Goal: Task Accomplishment & Management: Manage account settings

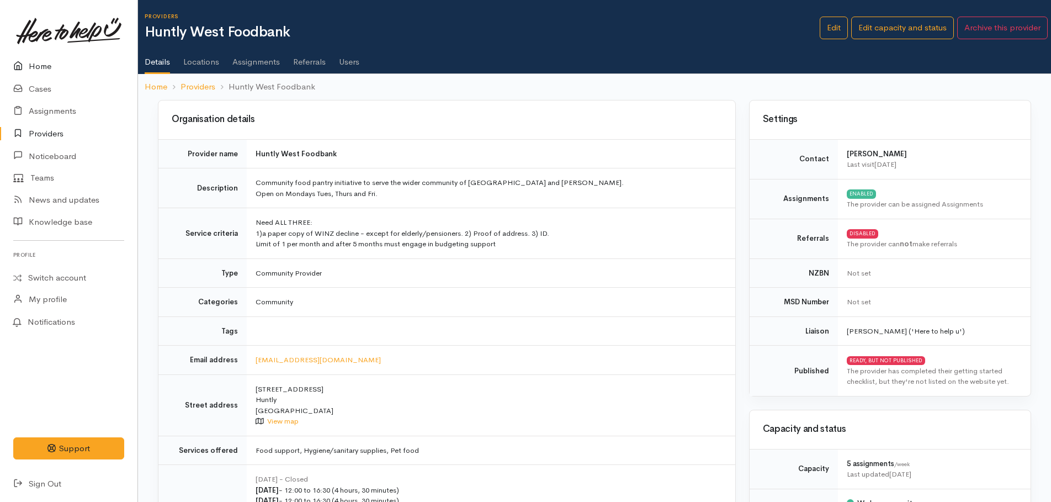
click at [40, 65] on link "Home" at bounding box center [68, 66] width 137 height 23
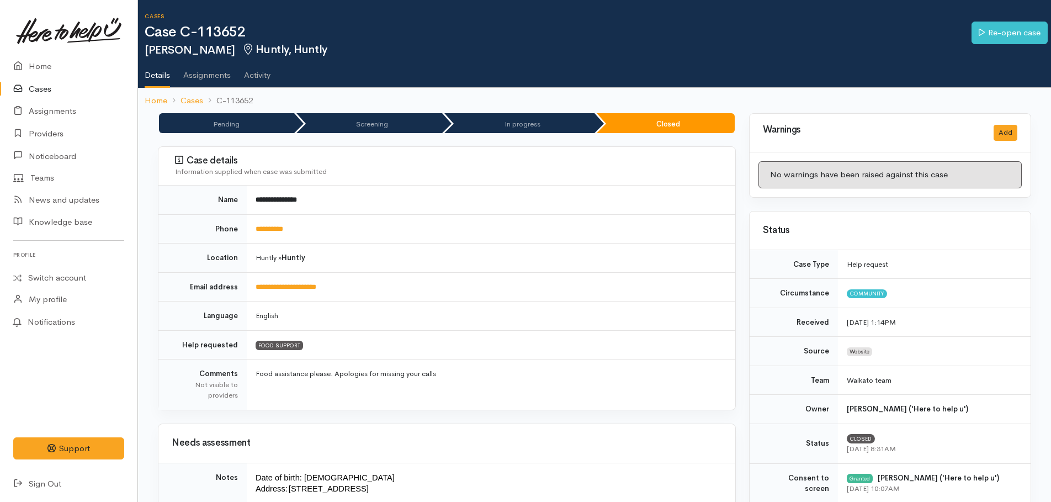
scroll to position [221, 0]
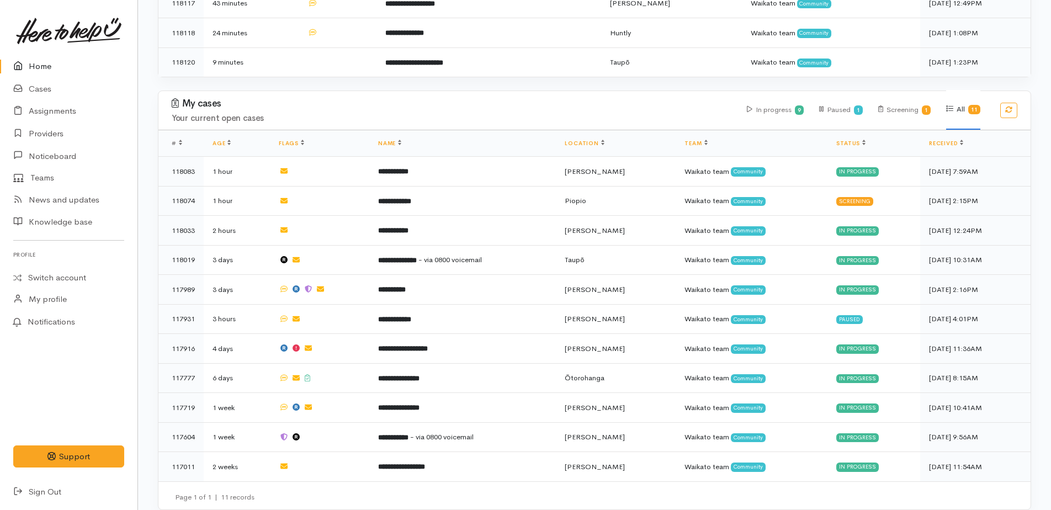
scroll to position [520, 0]
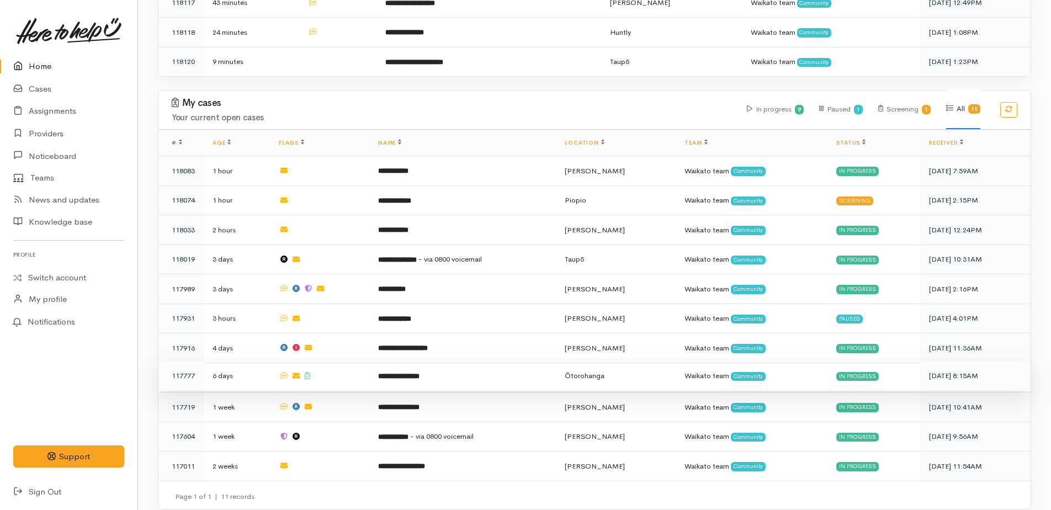
click at [418, 373] on b "**********" at bounding box center [398, 376] width 41 height 7
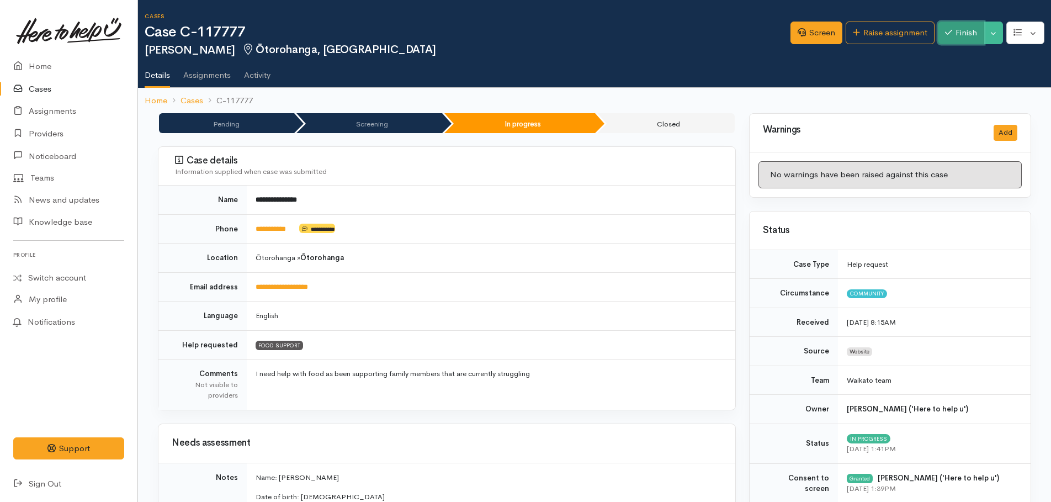
click at [971, 30] on button "Finish" at bounding box center [961, 33] width 46 height 23
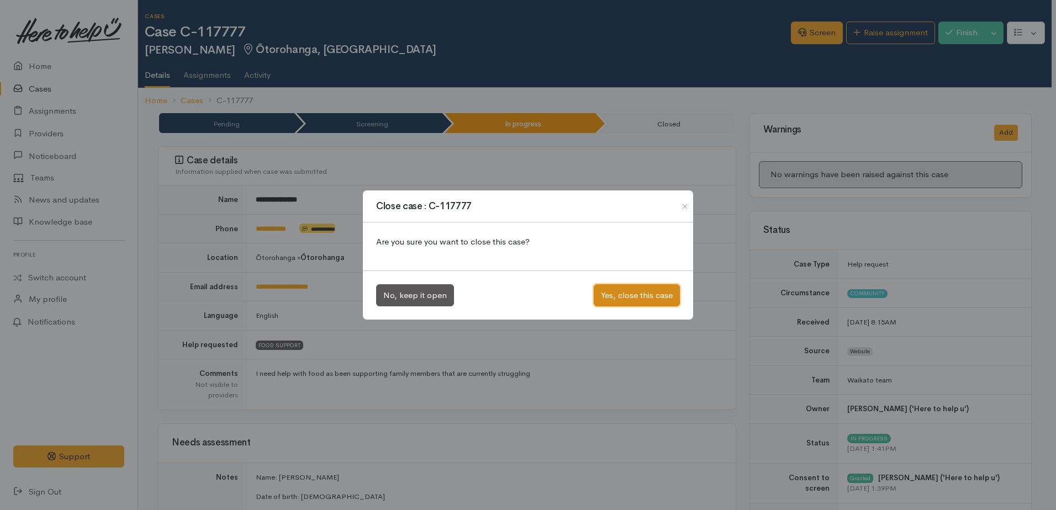
drag, startPoint x: 655, startPoint y: 298, endPoint x: 448, endPoint y: 210, distance: 224.6
click at [651, 297] on button "Yes, close this case" at bounding box center [636, 295] width 86 height 23
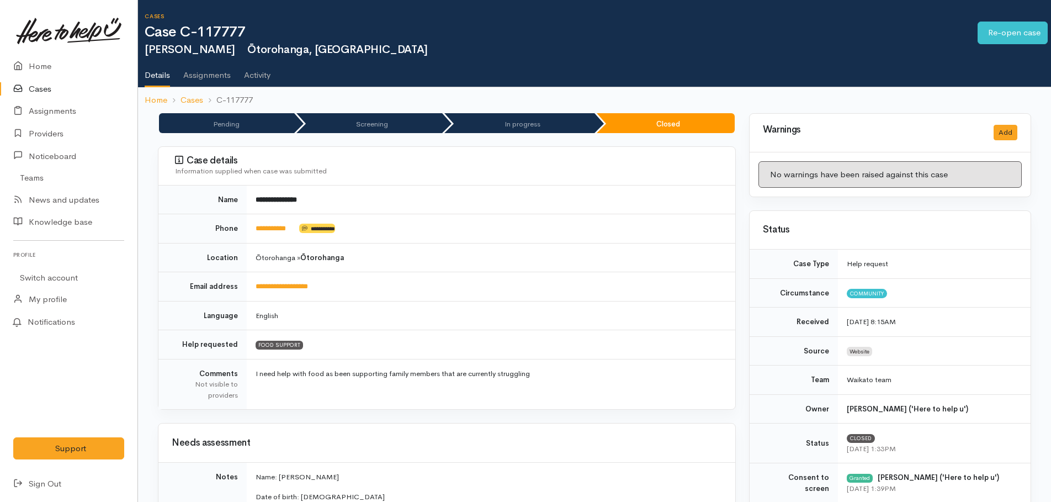
click at [28, 64] on icon at bounding box center [20, 67] width 15 height 14
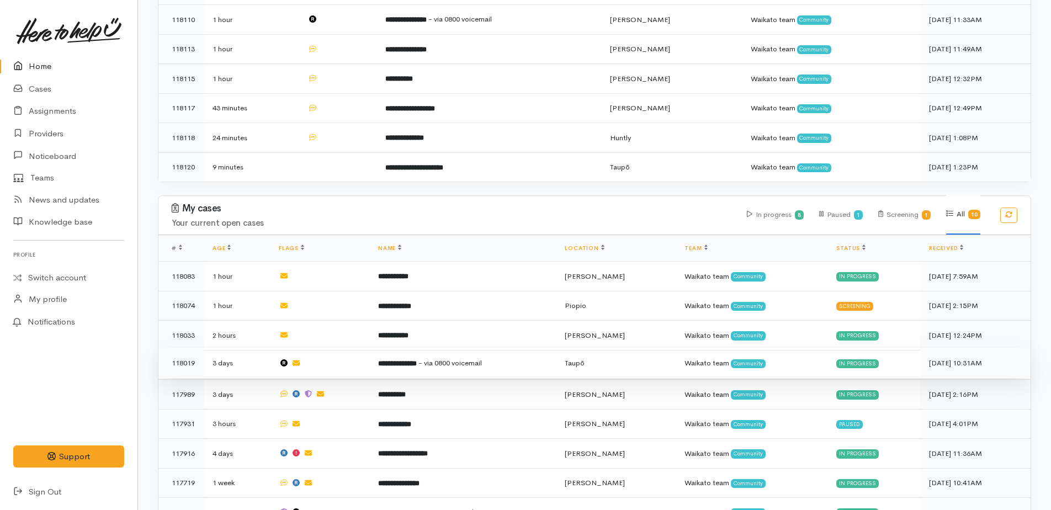
scroll to position [491, 0]
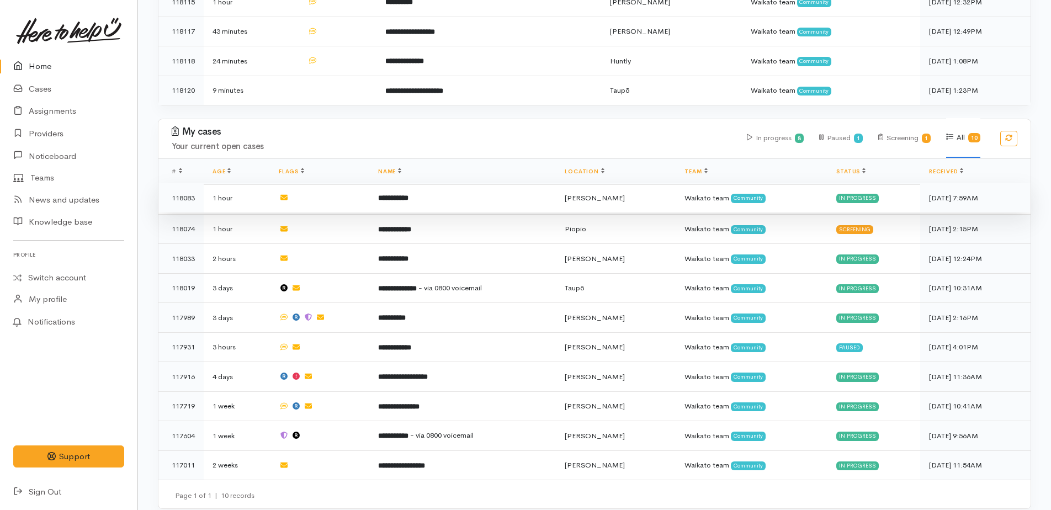
click at [409, 194] on b "**********" at bounding box center [393, 197] width 30 height 7
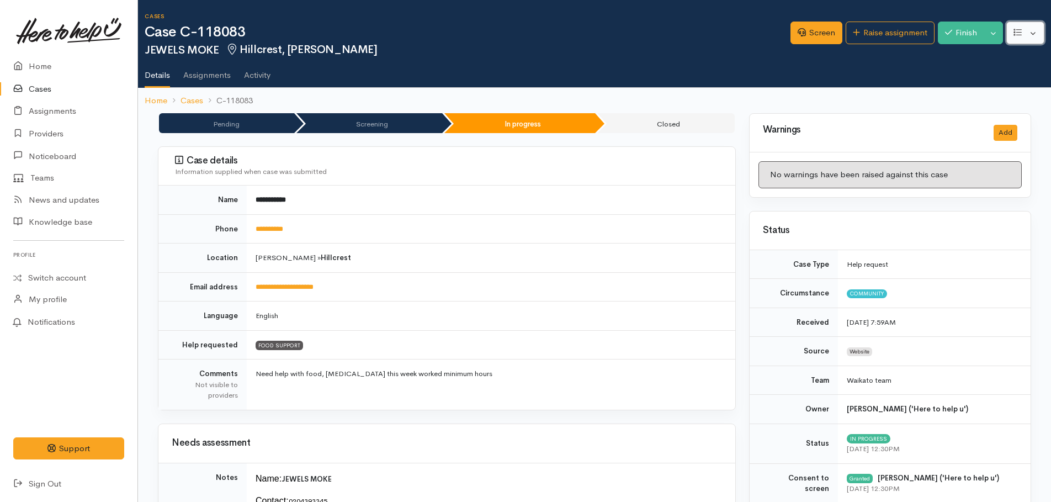
click at [1032, 34] on button "button" at bounding box center [1025, 33] width 38 height 23
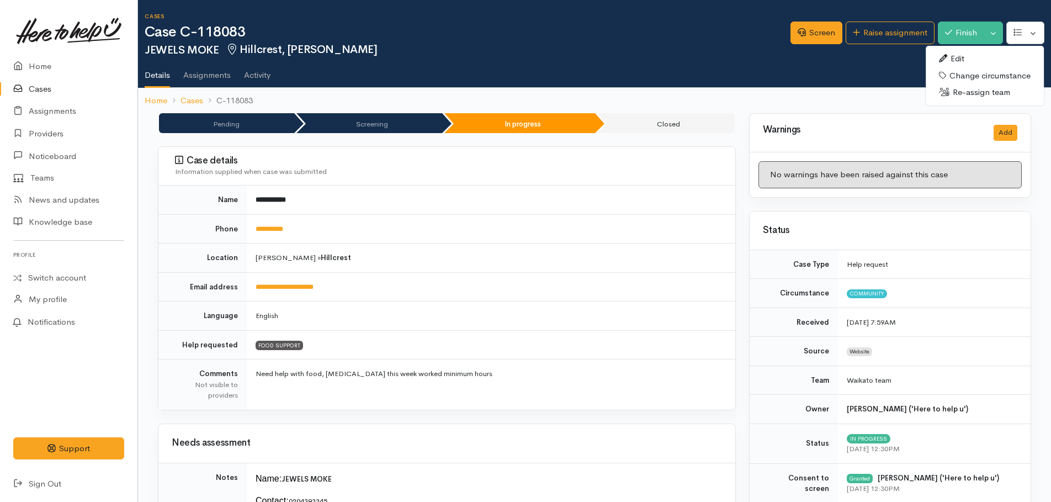
click at [971, 60] on link "Edit" at bounding box center [985, 58] width 118 height 17
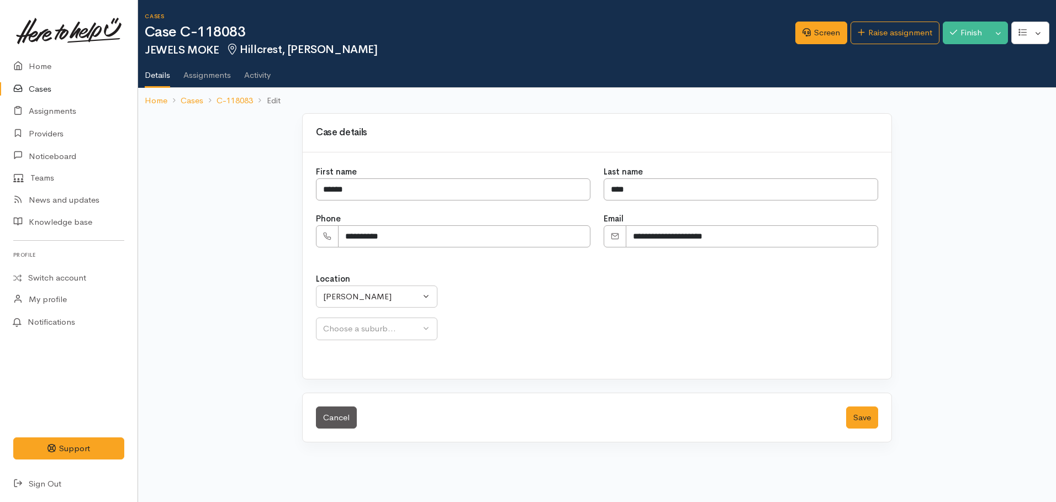
select select "24"
click at [372, 327] on div "Hillcrest" at bounding box center [400, 328] width 155 height 13
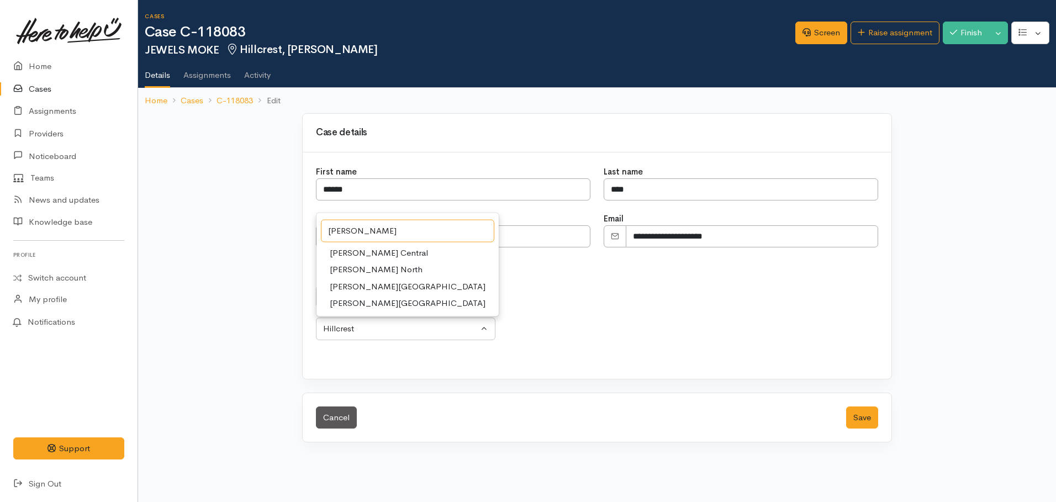
type input "[PERSON_NAME]"
drag, startPoint x: 382, startPoint y: 287, endPoint x: 409, endPoint y: 296, distance: 28.6
click at [383, 287] on link "[PERSON_NAME][GEOGRAPHIC_DATA]" at bounding box center [407, 286] width 182 height 17
select select "22"
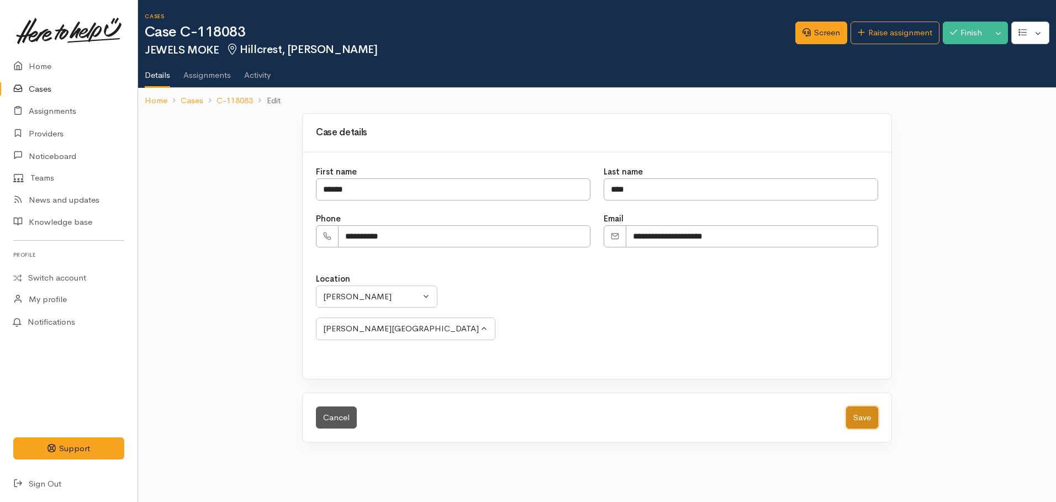
click at [863, 426] on button "Save" at bounding box center [862, 417] width 32 height 23
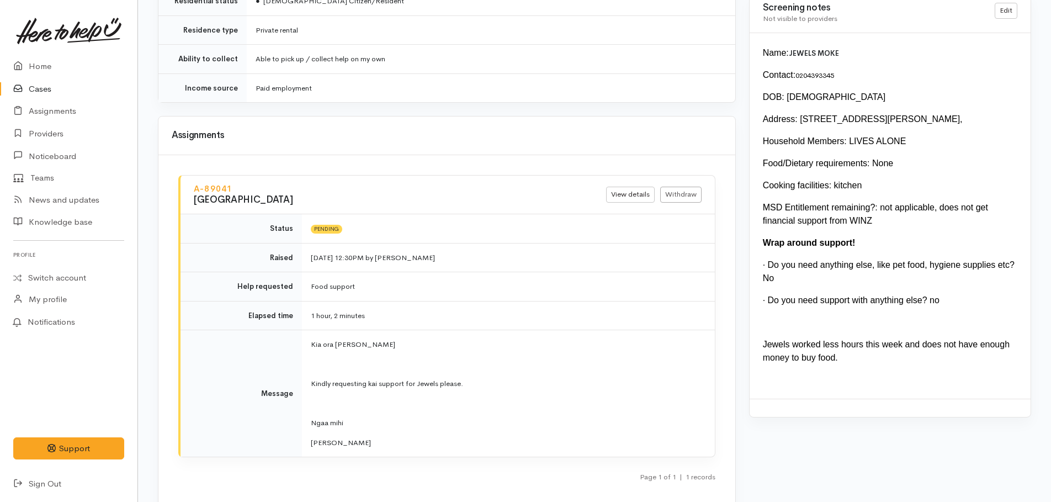
scroll to position [1206, 0]
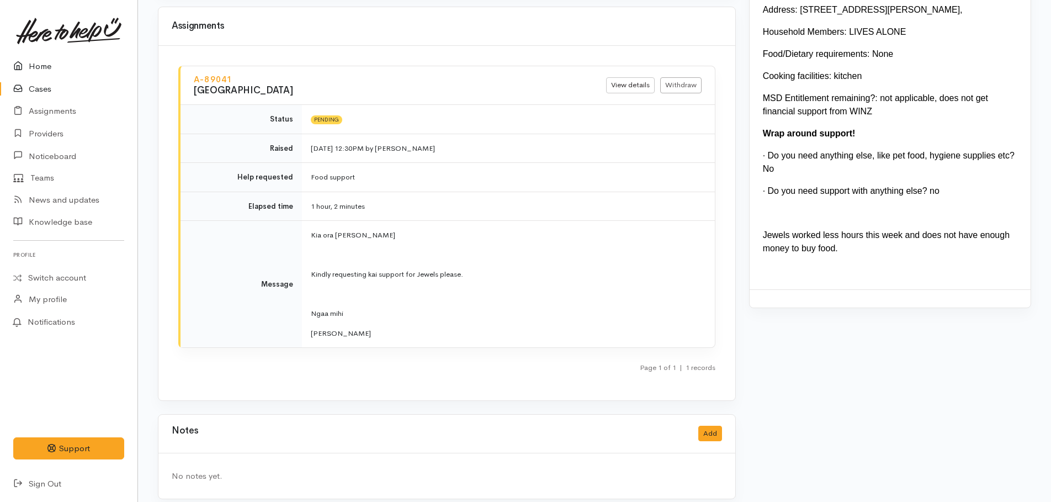
click at [35, 66] on link "Home" at bounding box center [68, 66] width 137 height 23
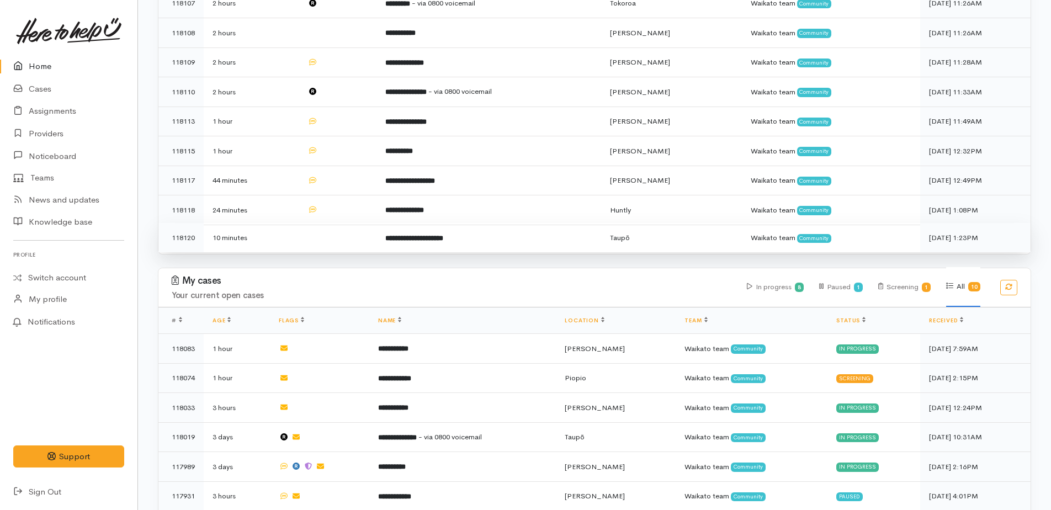
scroll to position [491, 0]
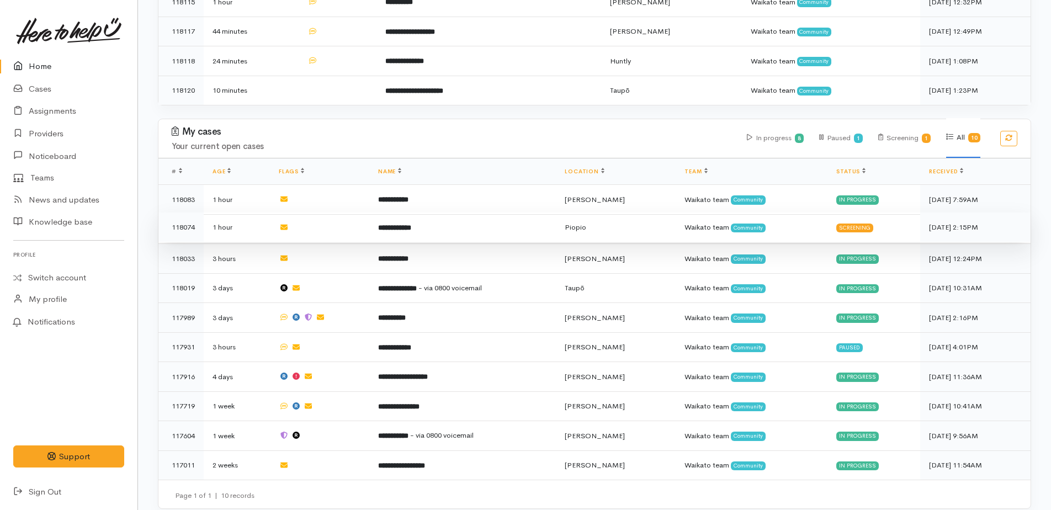
click at [411, 224] on b "**********" at bounding box center [394, 227] width 33 height 7
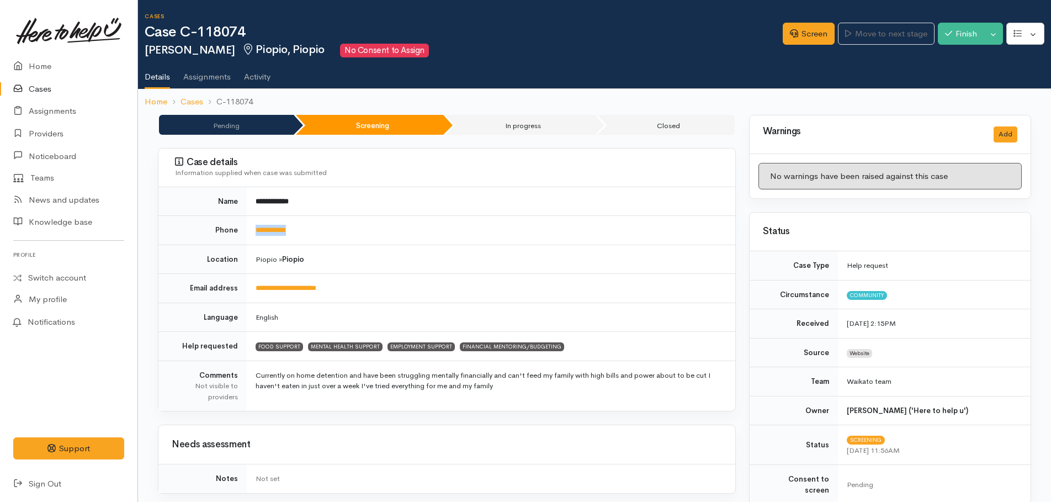
drag, startPoint x: 327, startPoint y: 226, endPoint x: 252, endPoint y: 225, distance: 75.6
click at [252, 225] on td "**********" at bounding box center [491, 230] width 489 height 29
drag, startPoint x: 252, startPoint y: 225, endPoint x: 262, endPoint y: 229, distance: 11.0
copy link "**********"
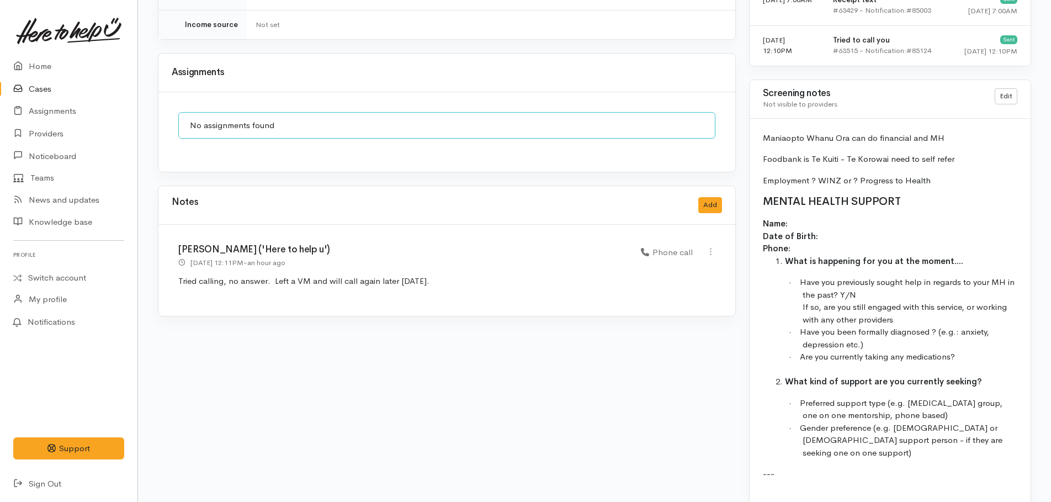
scroll to position [773, 0]
click at [705, 198] on button "Add" at bounding box center [710, 206] width 24 height 16
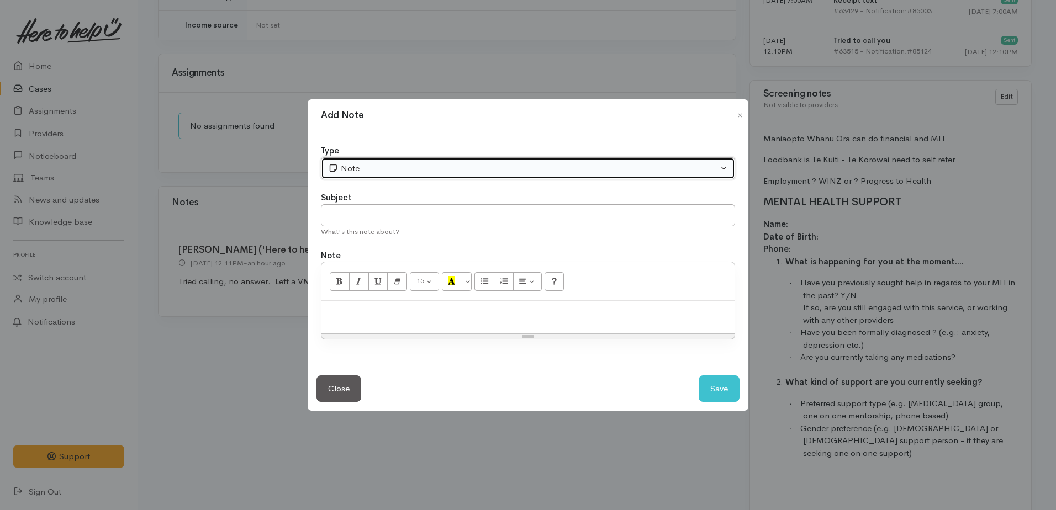
click at [391, 172] on div "Note" at bounding box center [523, 168] width 390 height 13
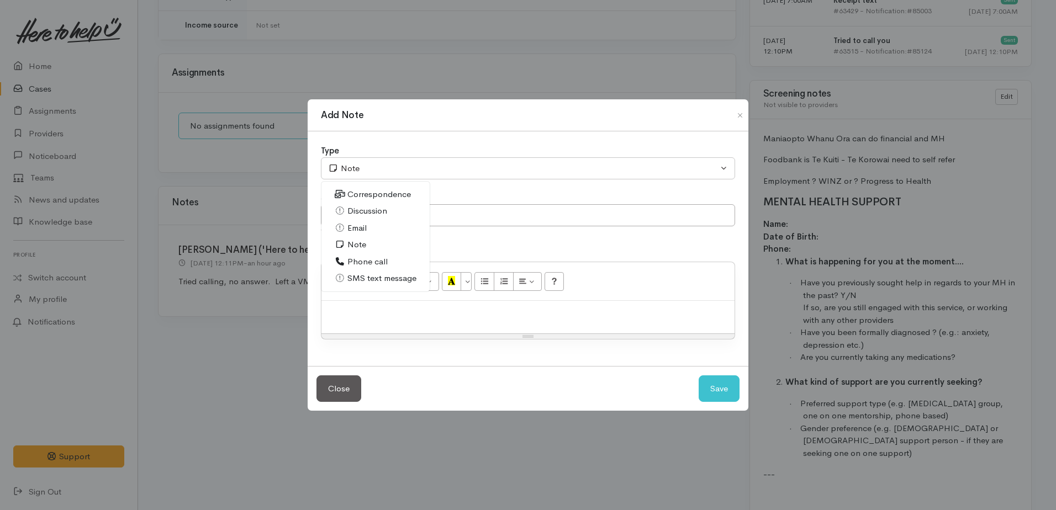
click at [351, 261] on span "Phone call" at bounding box center [367, 262] width 40 height 13
select select "3"
click at [347, 215] on input "text" at bounding box center [528, 215] width 414 height 23
type input "2nd attempt"
click at [352, 305] on div at bounding box center [527, 317] width 413 height 33
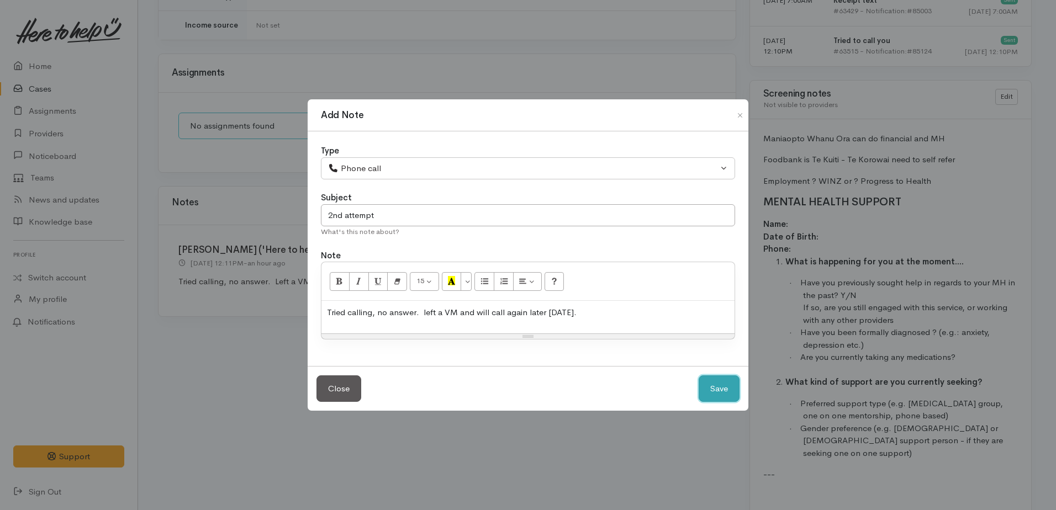
click at [725, 397] on button "Save" at bounding box center [718, 388] width 41 height 27
select select "1"
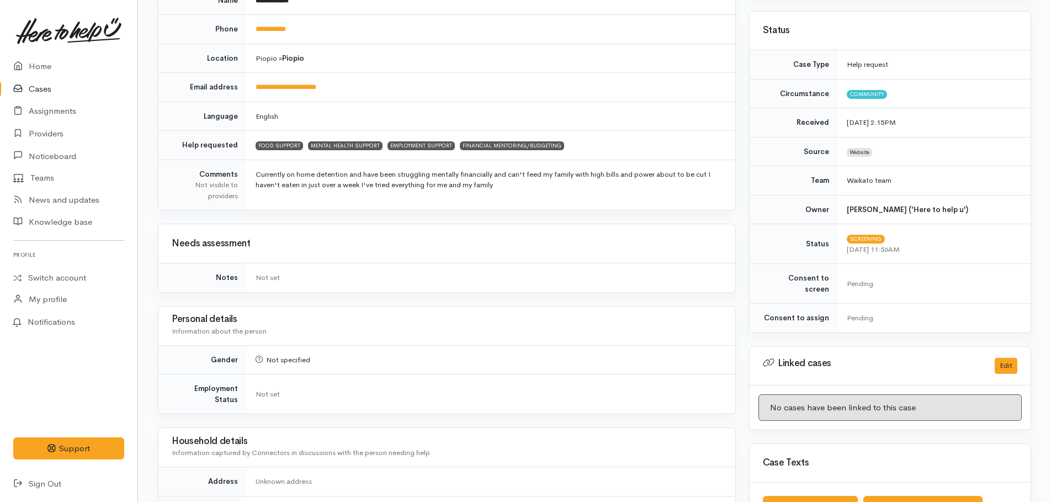
scroll to position [0, 0]
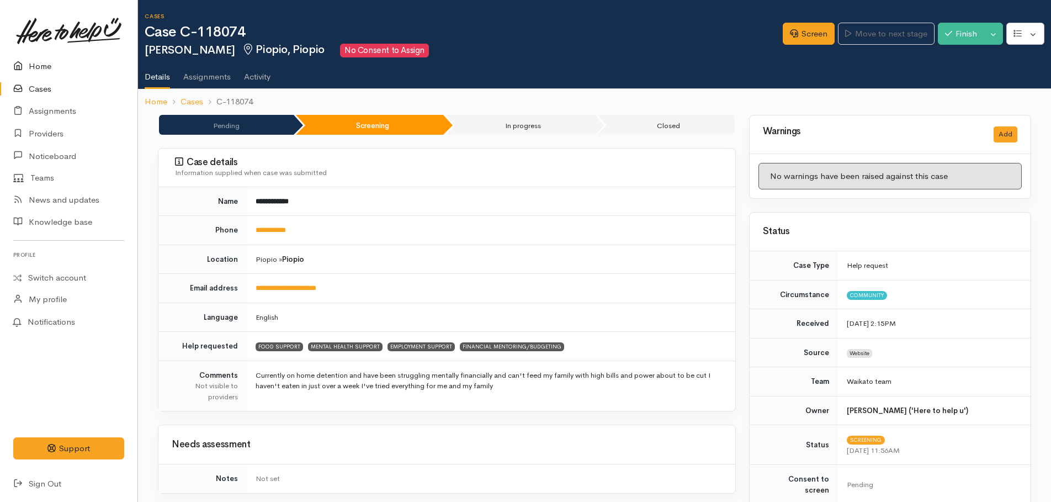
click at [39, 62] on link "Home" at bounding box center [68, 66] width 137 height 23
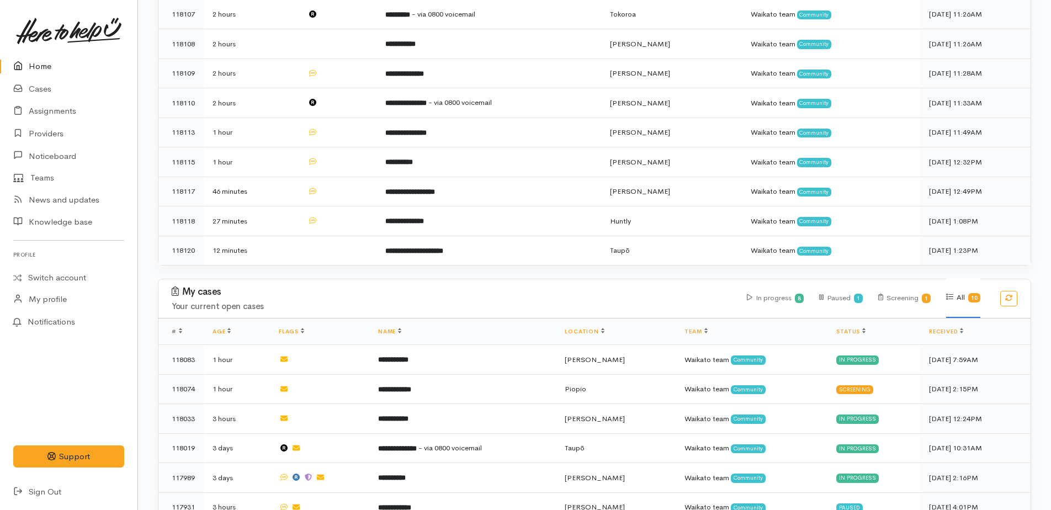
scroll to position [491, 0]
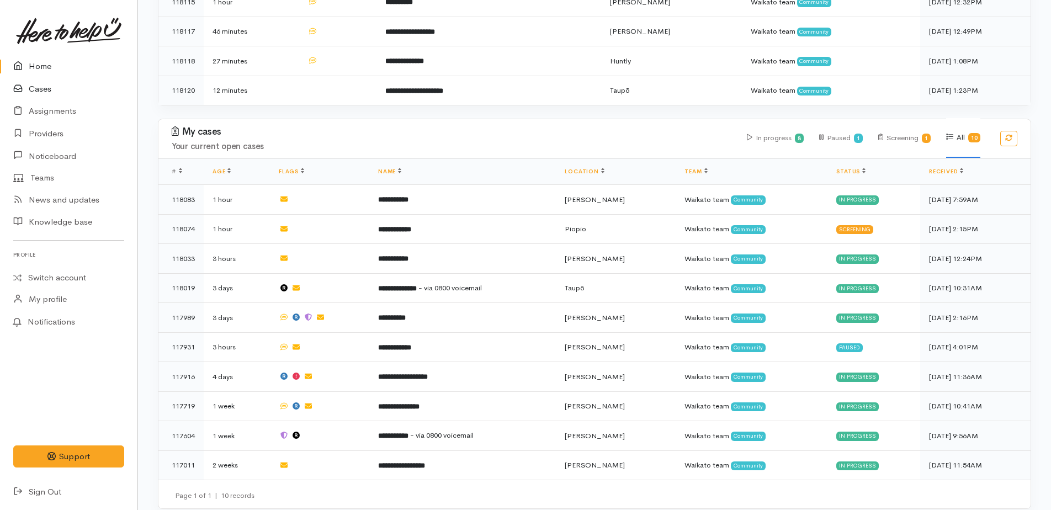
click at [37, 85] on link "Cases" at bounding box center [68, 89] width 137 height 23
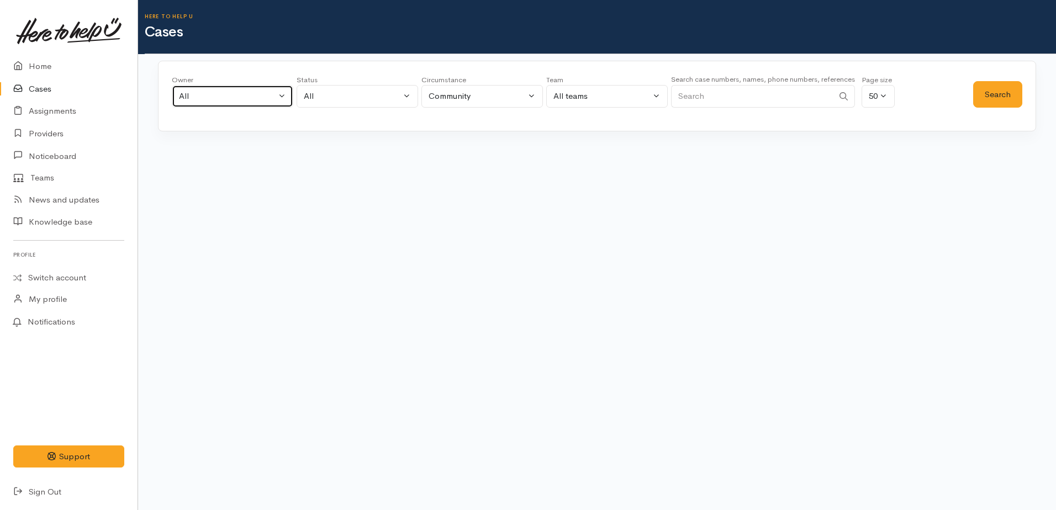
drag, startPoint x: 193, startPoint y: 100, endPoint x: 195, endPoint y: 123, distance: 22.2
click at [193, 100] on div "All" at bounding box center [227, 96] width 97 height 13
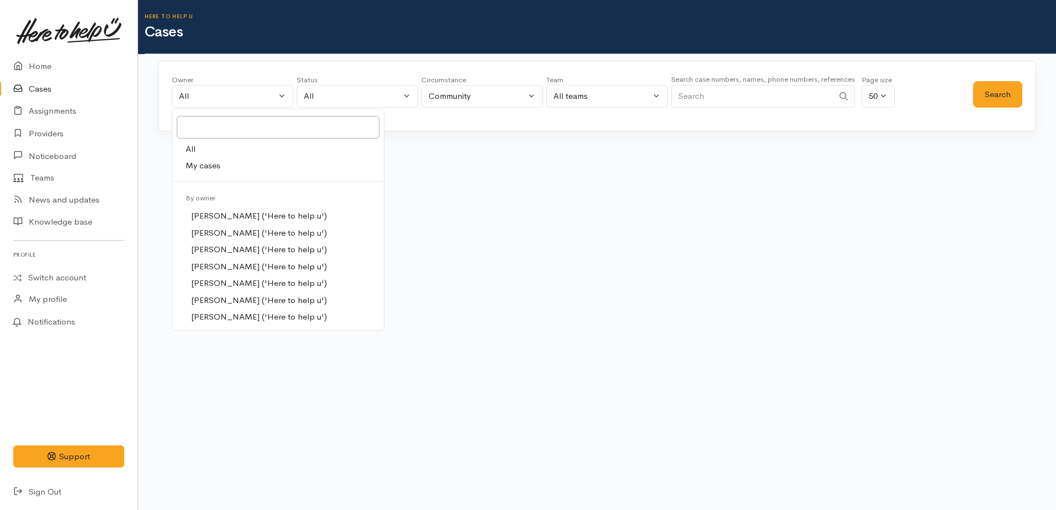
click at [197, 168] on span "My cases" at bounding box center [202, 166] width 35 height 13
select select "1759"
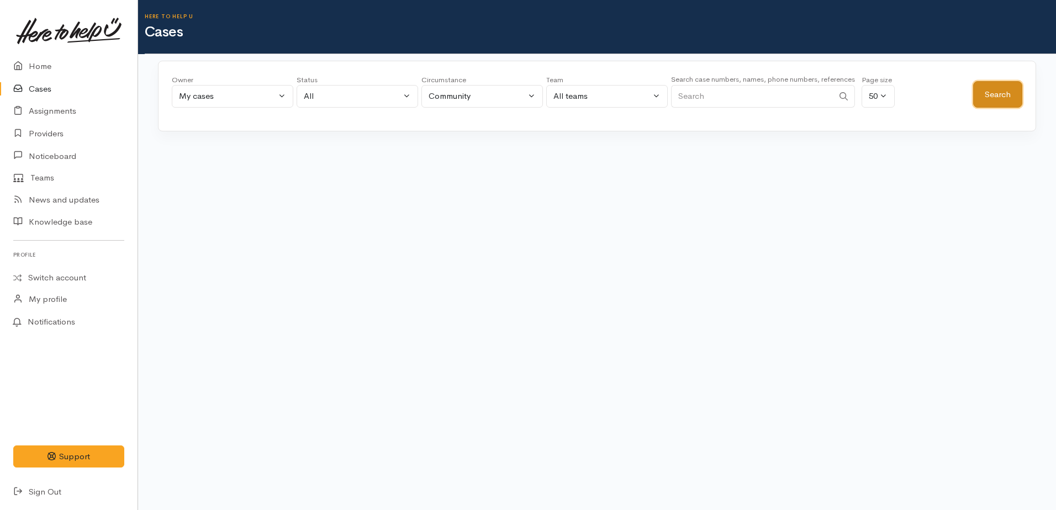
click at [993, 103] on button "Search" at bounding box center [997, 94] width 49 height 27
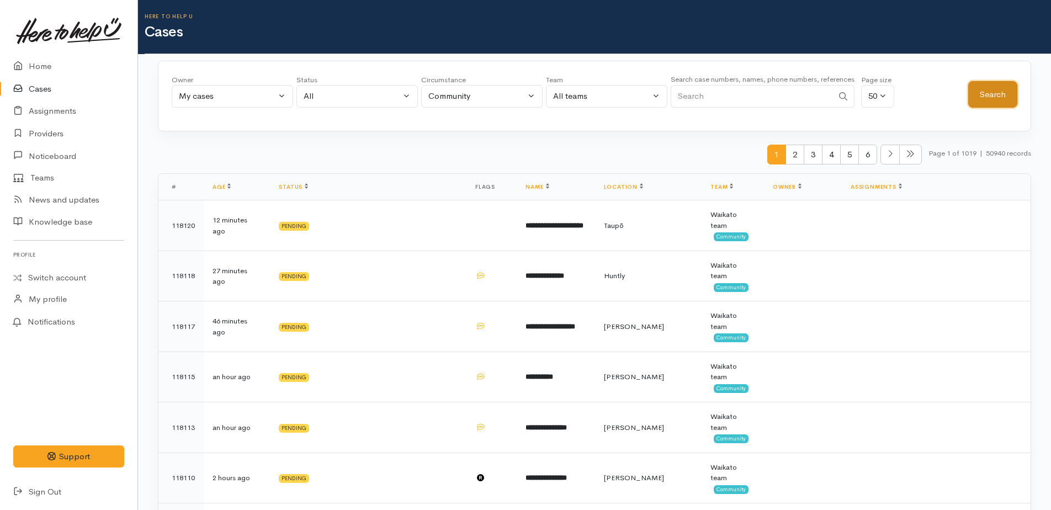
click at [982, 92] on button "Search" at bounding box center [992, 94] width 49 height 27
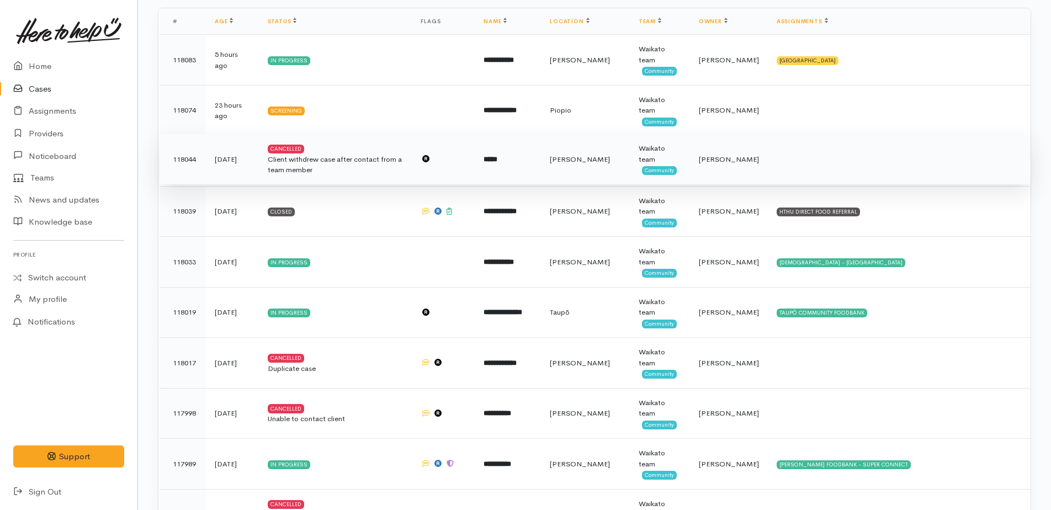
scroll to position [221, 0]
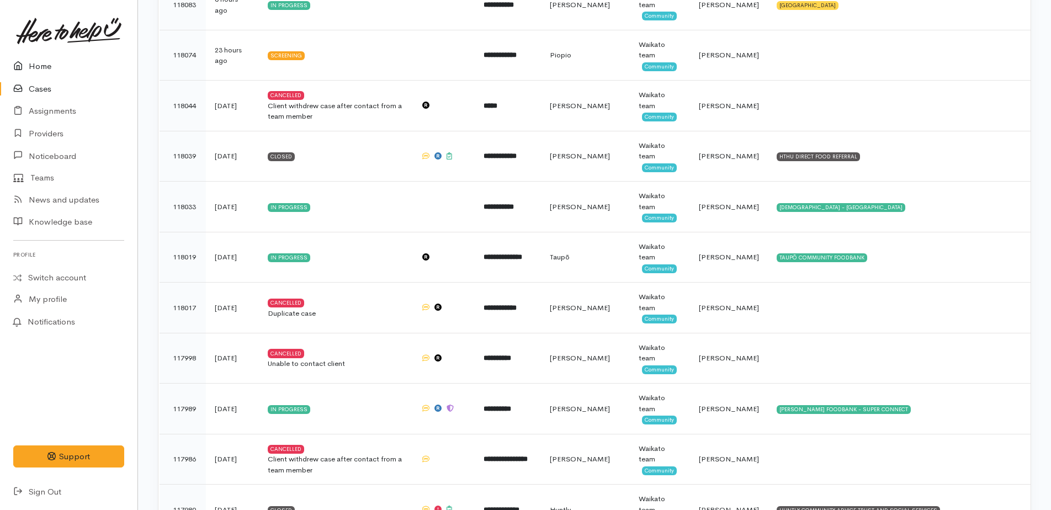
click at [44, 68] on link "Home" at bounding box center [68, 66] width 137 height 23
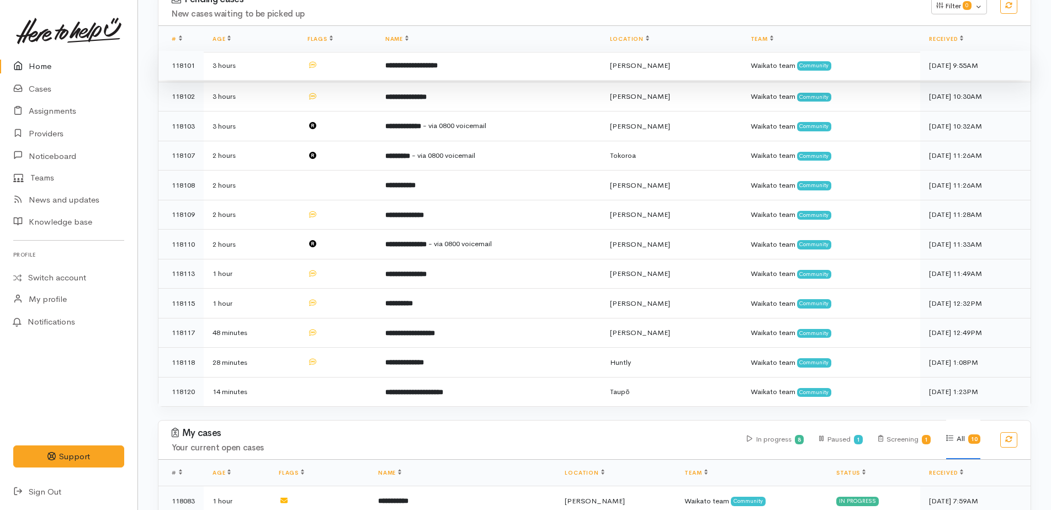
scroll to position [166, 0]
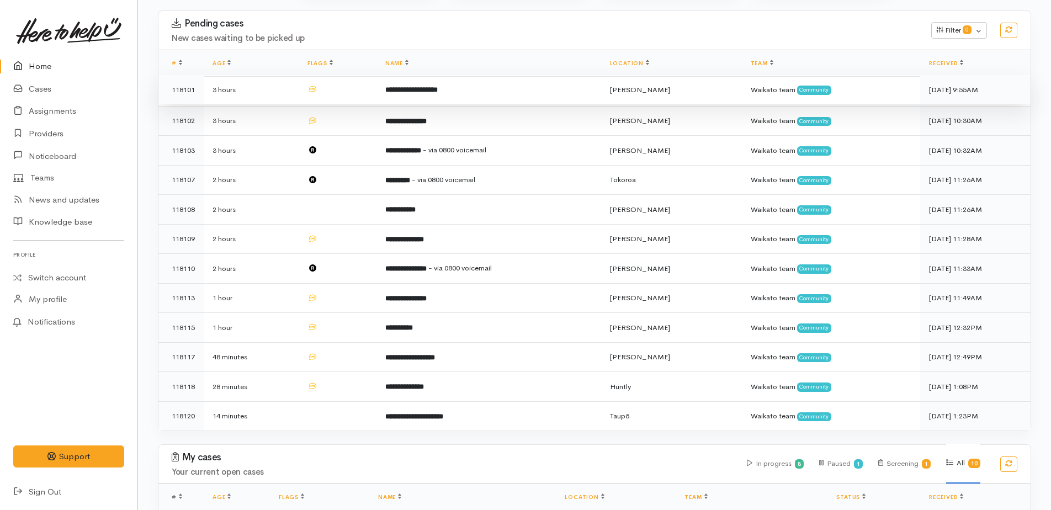
click at [429, 87] on b "**********" at bounding box center [411, 89] width 52 height 7
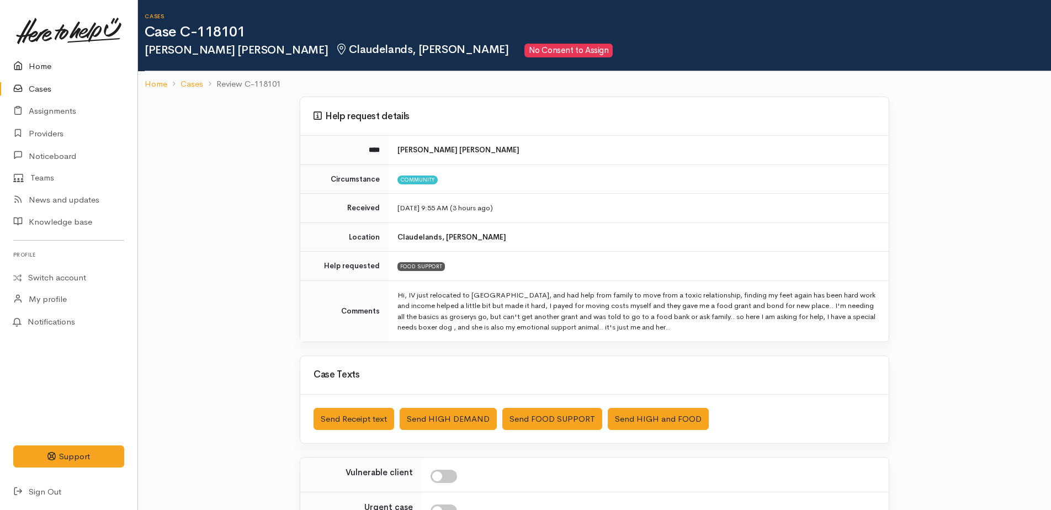
drag, startPoint x: 44, startPoint y: 62, endPoint x: 43, endPoint y: 70, distance: 7.3
click at [44, 63] on link "Home" at bounding box center [68, 66] width 137 height 23
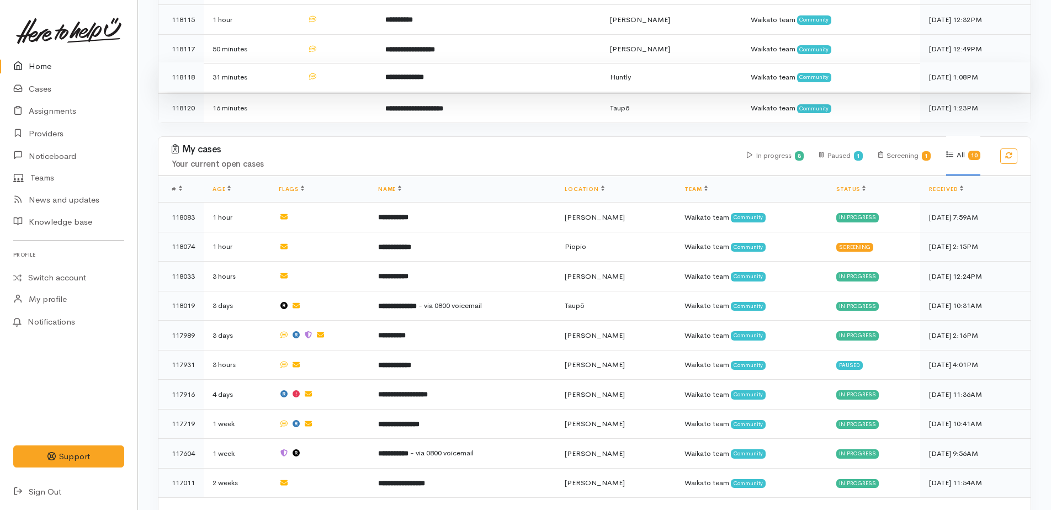
scroll to position [491, 0]
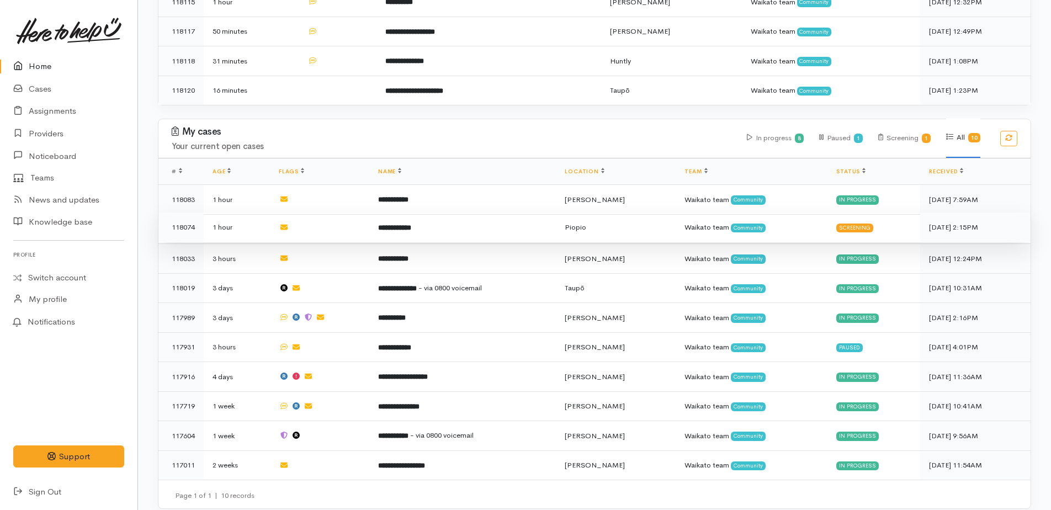
click at [411, 224] on b "**********" at bounding box center [394, 227] width 33 height 7
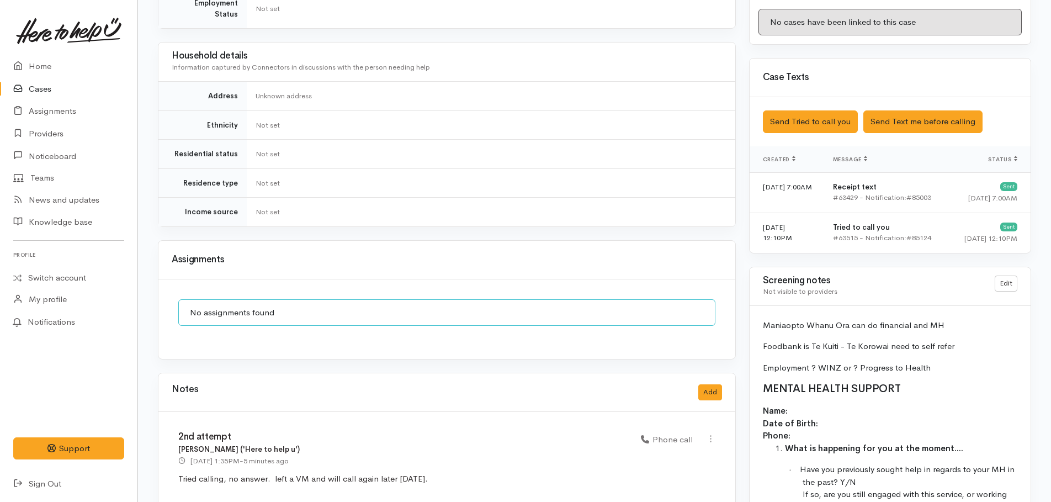
scroll to position [569, 0]
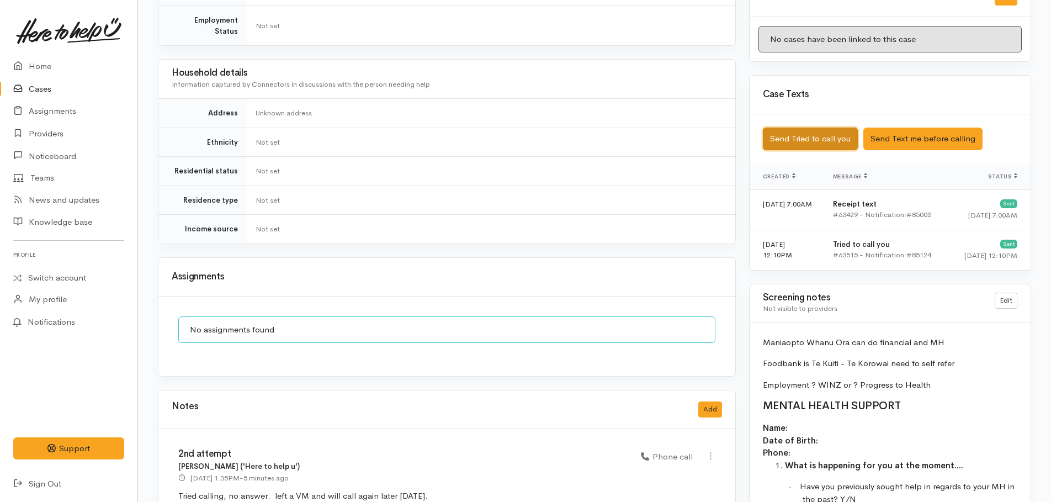
click at [812, 129] on button "Send Tried to call you" at bounding box center [810, 139] width 95 height 23
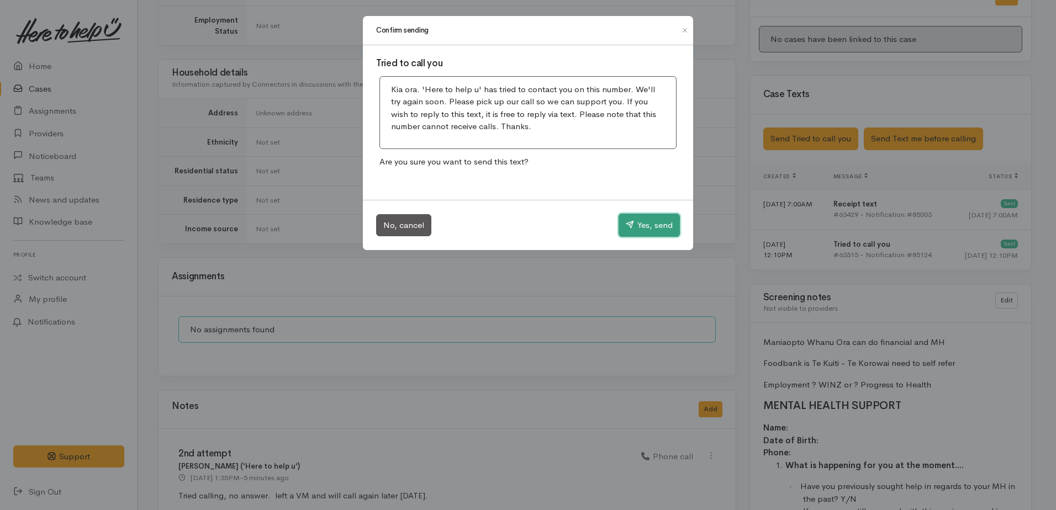
click at [642, 220] on button "Yes, send" at bounding box center [648, 225] width 61 height 23
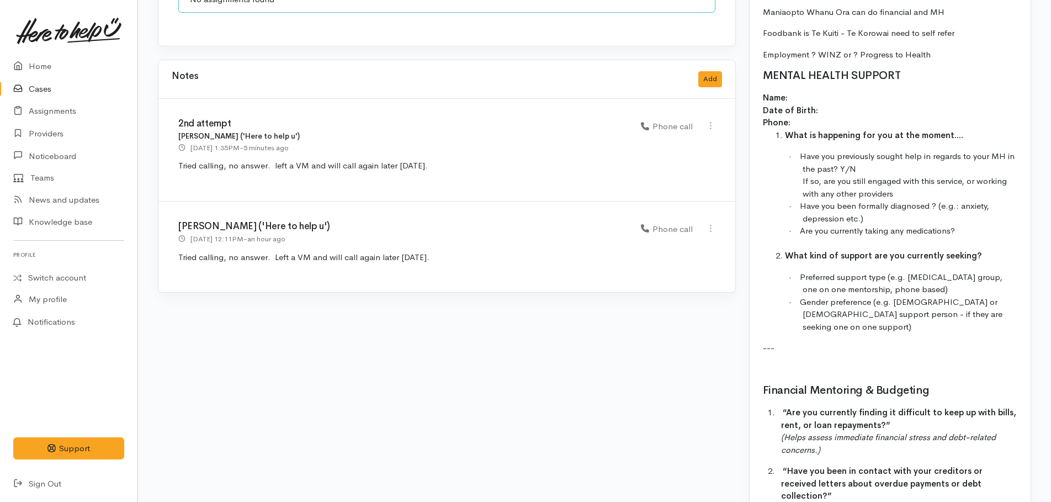
scroll to position [900, 0]
click at [714, 120] on icon at bounding box center [710, 124] width 9 height 9
click at [648, 137] on link "Edit" at bounding box center [671, 145] width 87 height 17
select select "3"
type input "2nd attempt"
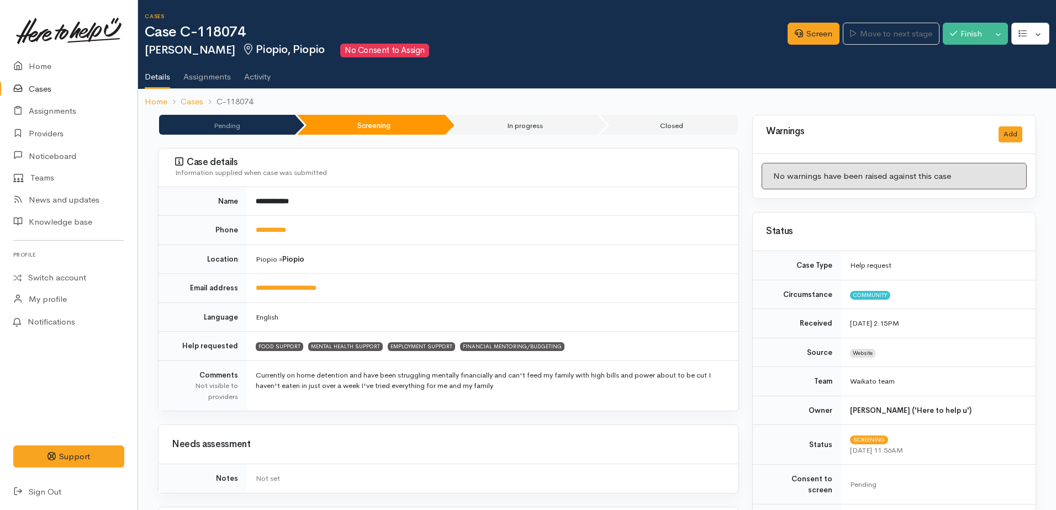
select select "3"
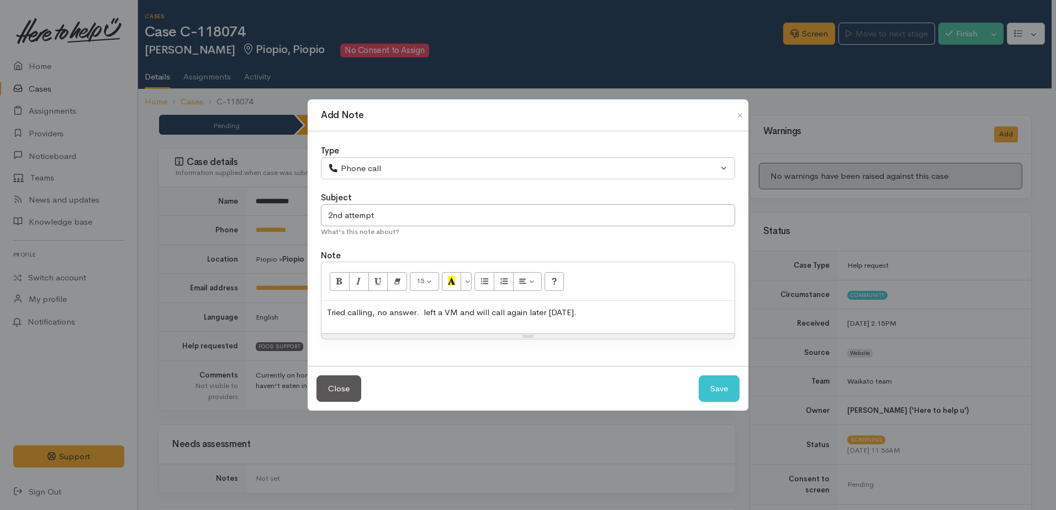
click at [576, 319] on p "Tried calling, no answer. left a VM and will call again later today." at bounding box center [528, 312] width 402 height 13
click at [724, 389] on button "Save" at bounding box center [718, 388] width 41 height 27
select select "1"
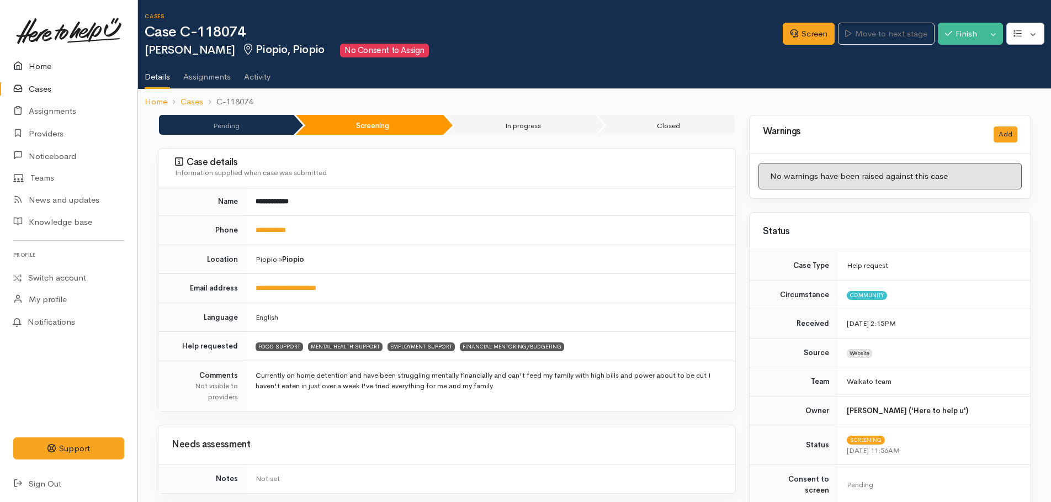
click at [44, 66] on link "Home" at bounding box center [68, 66] width 137 height 23
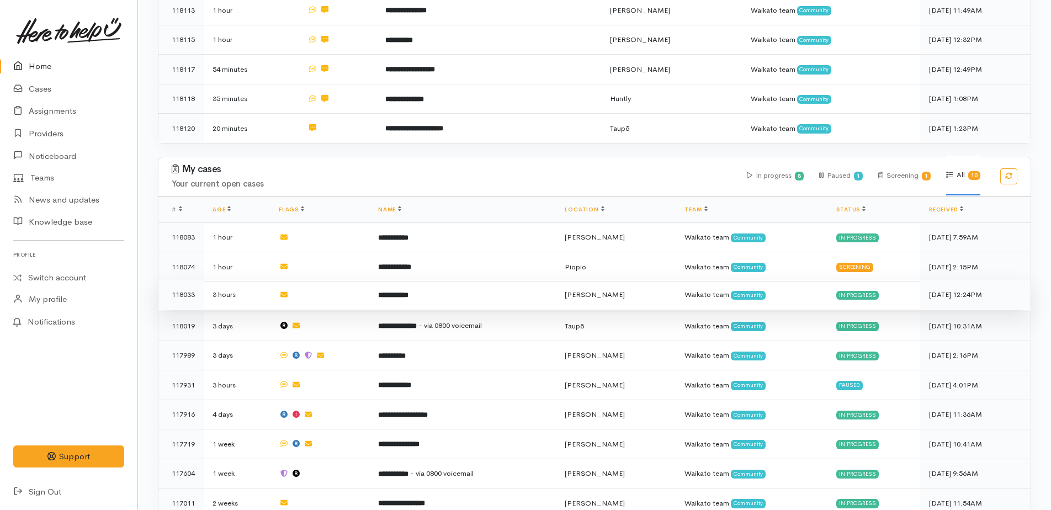
scroll to position [462, 0]
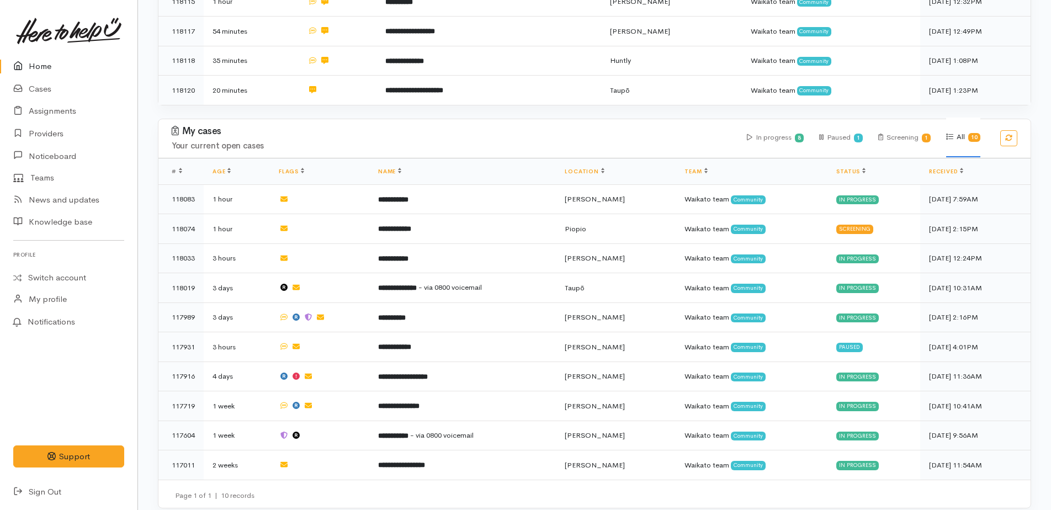
click at [39, 65] on link "Home" at bounding box center [68, 66] width 137 height 23
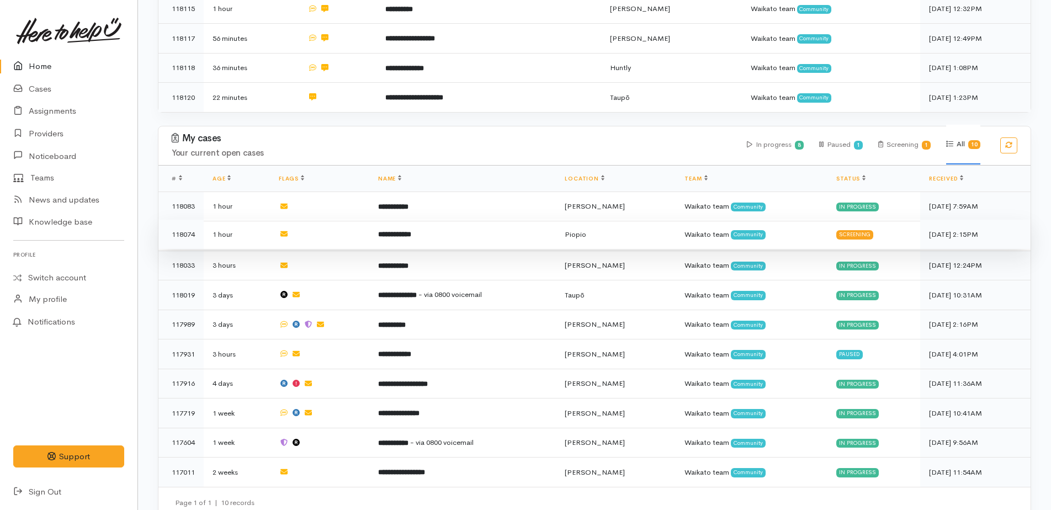
scroll to position [462, 0]
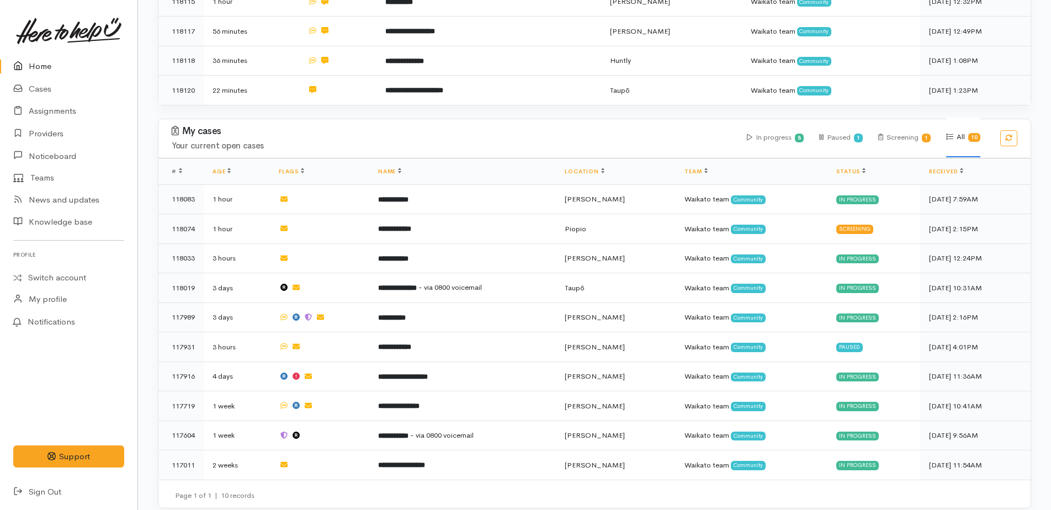
click at [36, 62] on link "Home" at bounding box center [68, 66] width 137 height 23
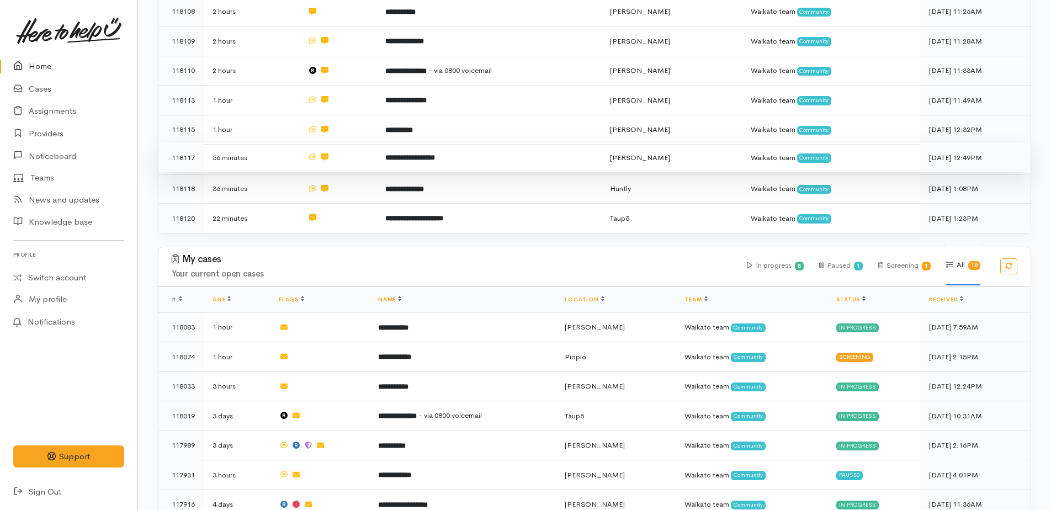
scroll to position [462, 0]
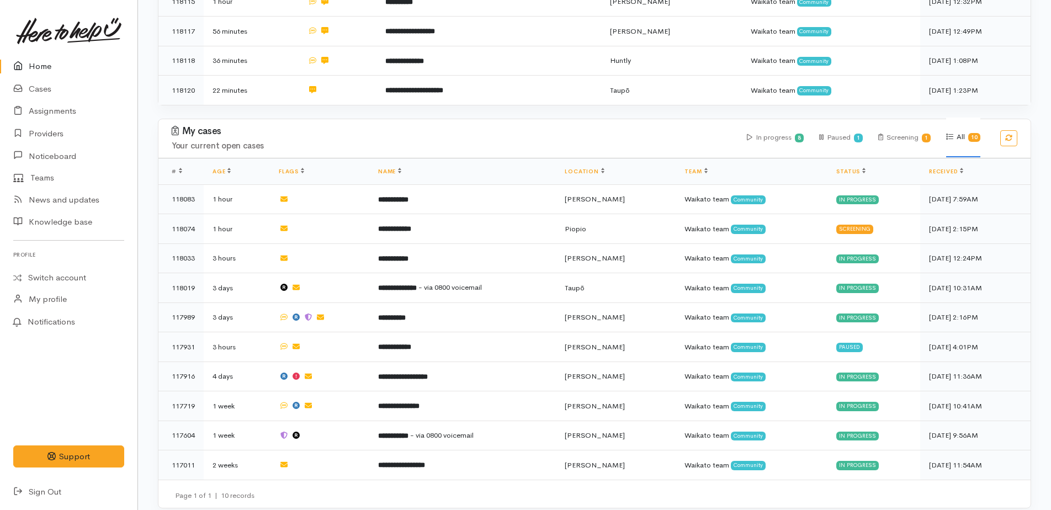
click at [35, 69] on link "Home" at bounding box center [68, 66] width 137 height 23
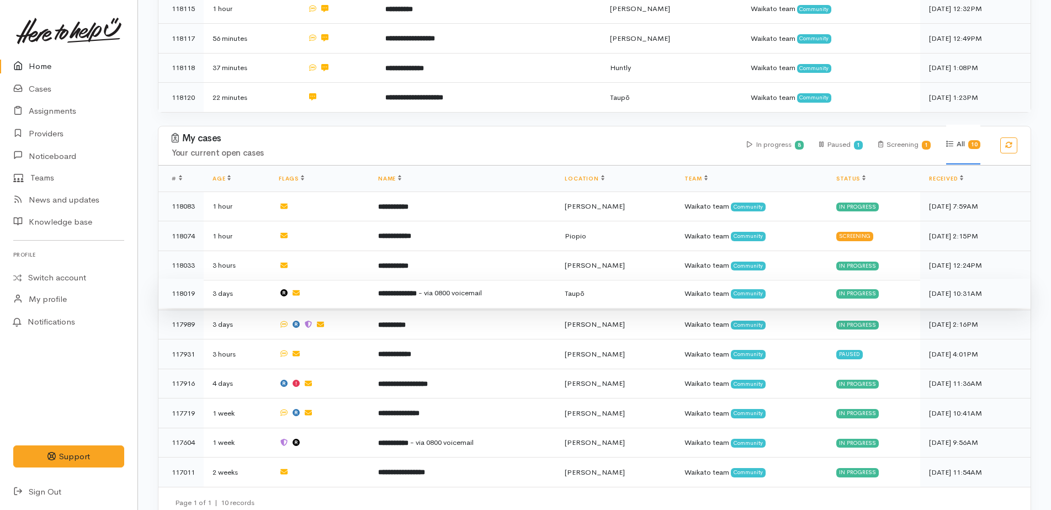
scroll to position [462, 0]
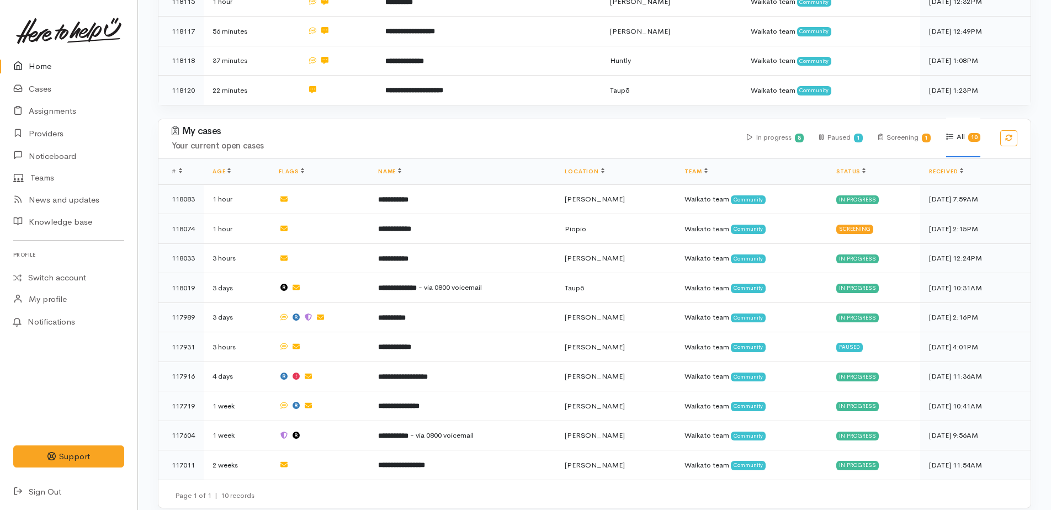
click at [35, 66] on link "Home" at bounding box center [68, 66] width 137 height 23
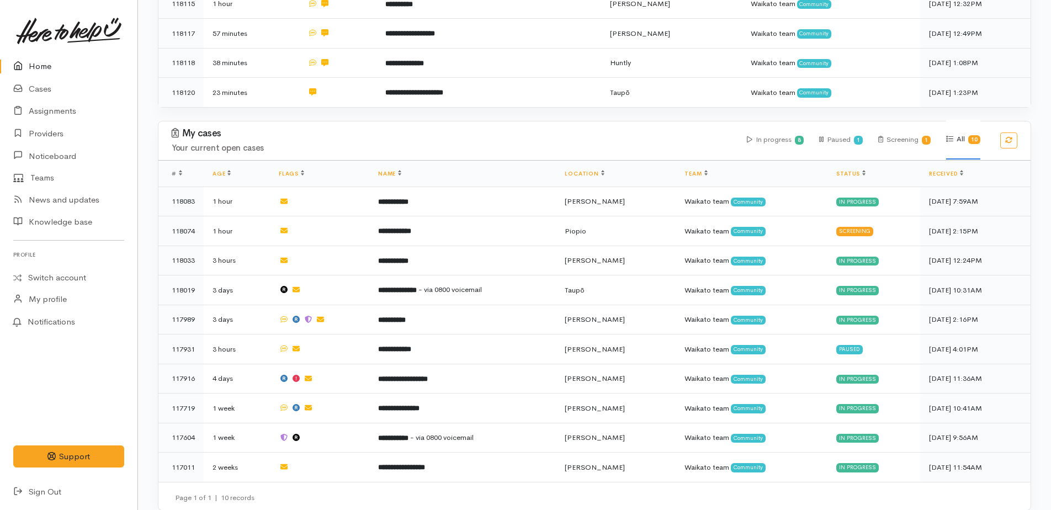
scroll to position [462, 0]
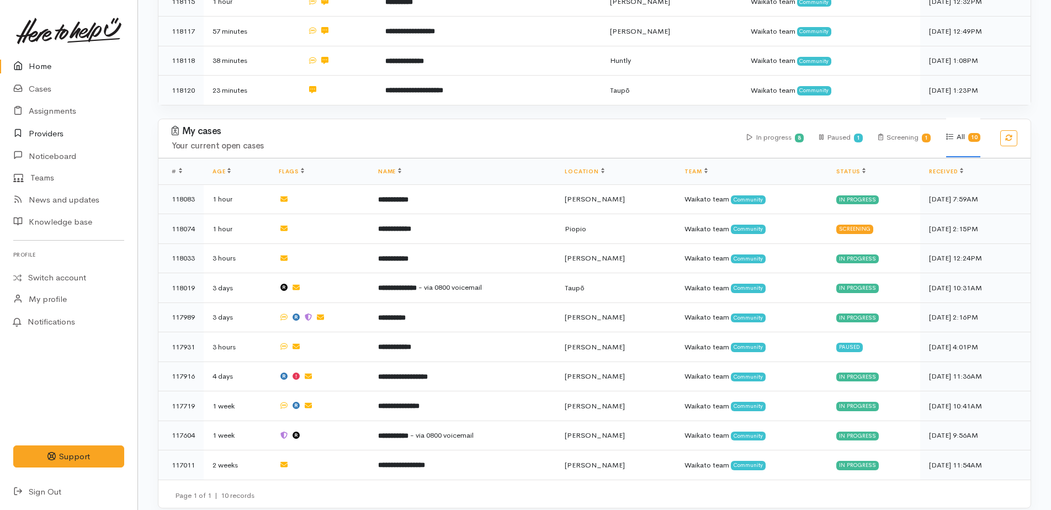
click at [45, 130] on link "Providers" at bounding box center [68, 134] width 137 height 23
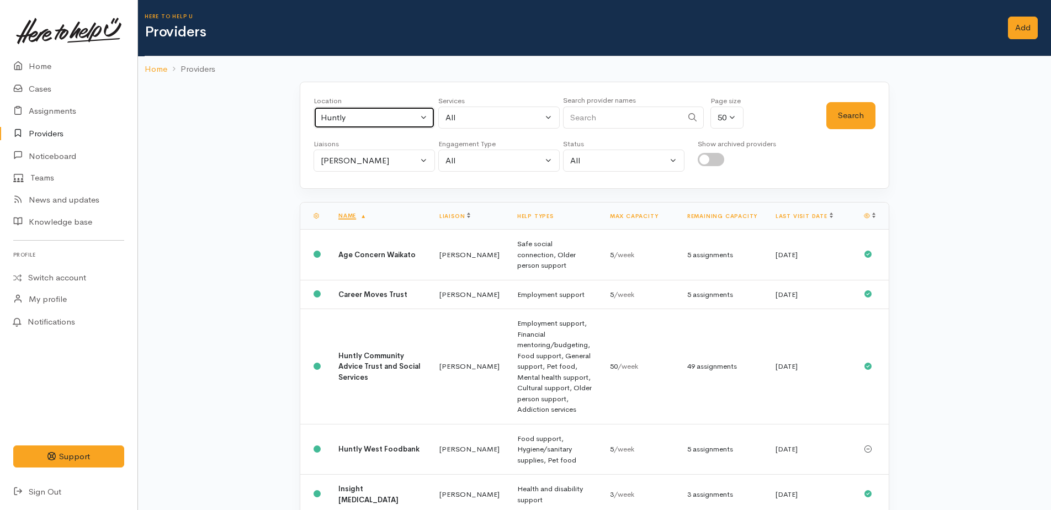
drag, startPoint x: 342, startPoint y: 110, endPoint x: 340, endPoint y: 160, distance: 50.3
click at [342, 111] on button "Huntly" at bounding box center [374, 118] width 121 height 23
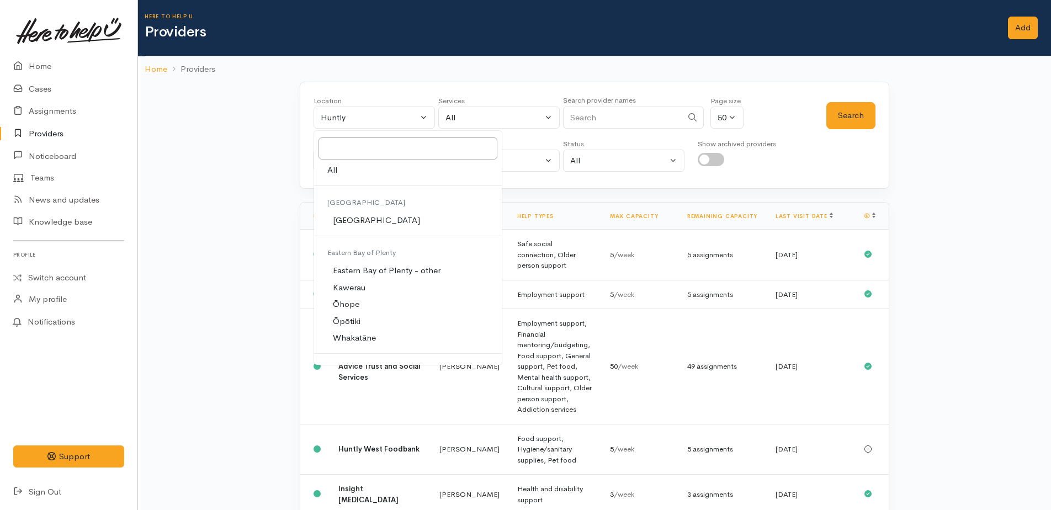
drag, startPoint x: 330, startPoint y: 169, endPoint x: 337, endPoint y: 167, distance: 7.4
click at [331, 168] on span "All" at bounding box center [332, 170] width 10 height 13
select select "-1"
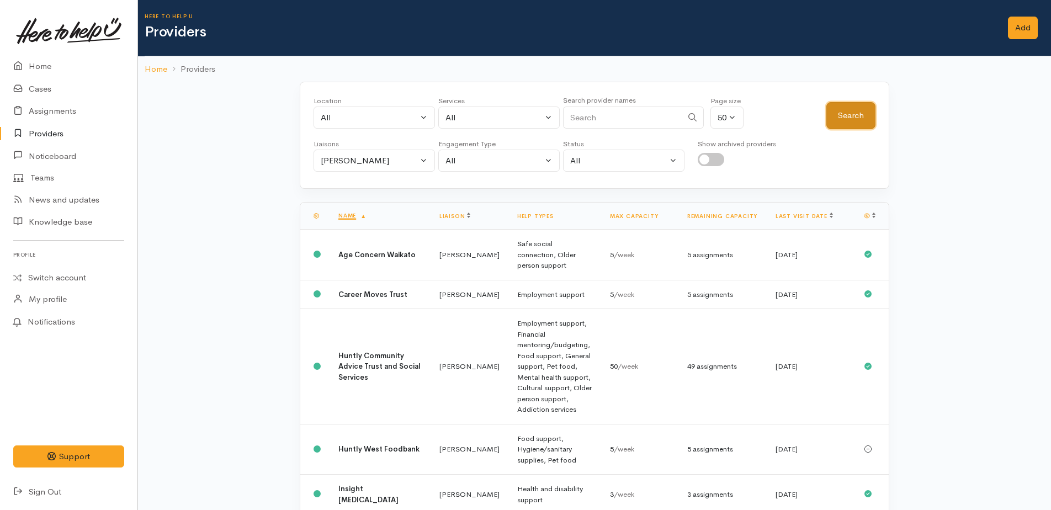
click at [847, 121] on button "Search" at bounding box center [850, 115] width 49 height 27
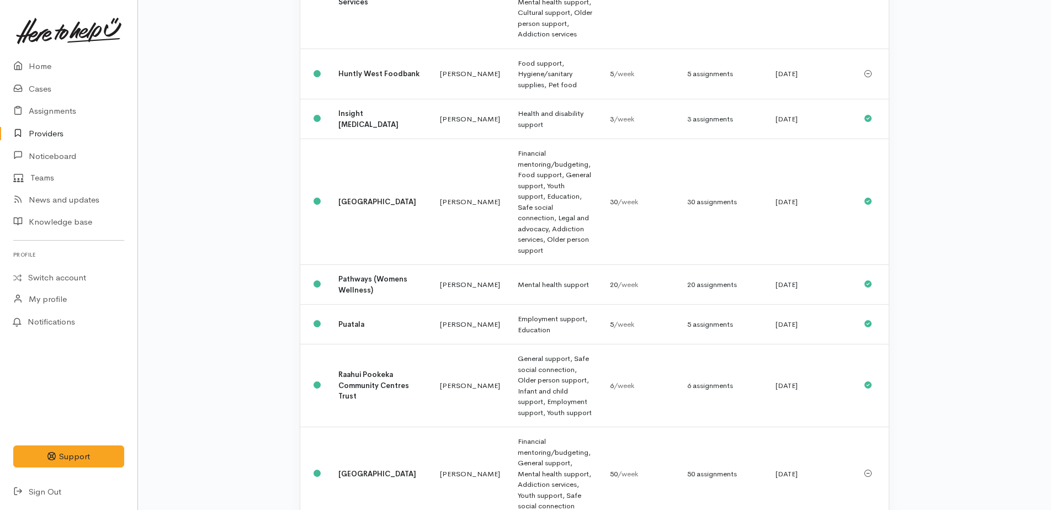
scroll to position [607, 0]
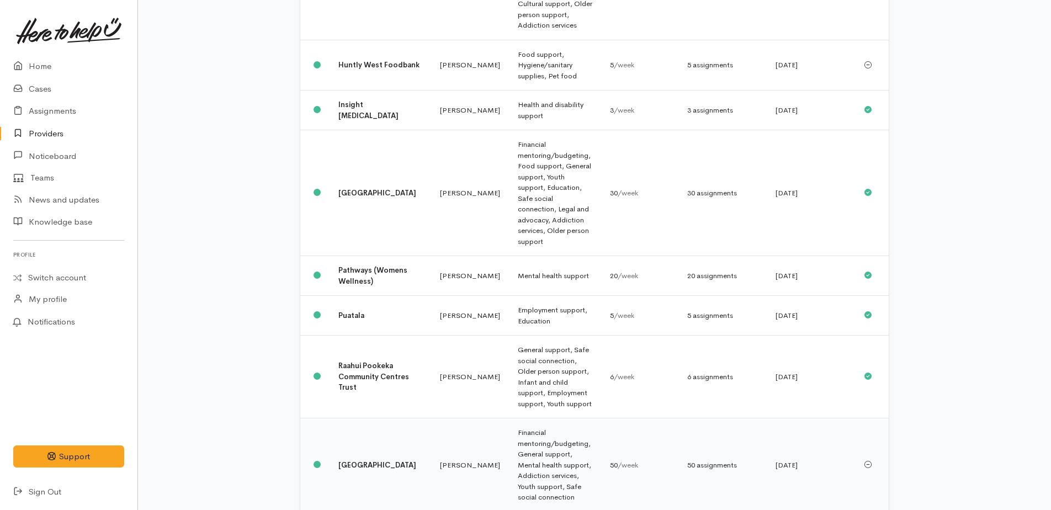
click at [348, 460] on b "[GEOGRAPHIC_DATA]" at bounding box center [377, 464] width 78 height 9
click at [349, 460] on b "[GEOGRAPHIC_DATA]" at bounding box center [377, 464] width 78 height 9
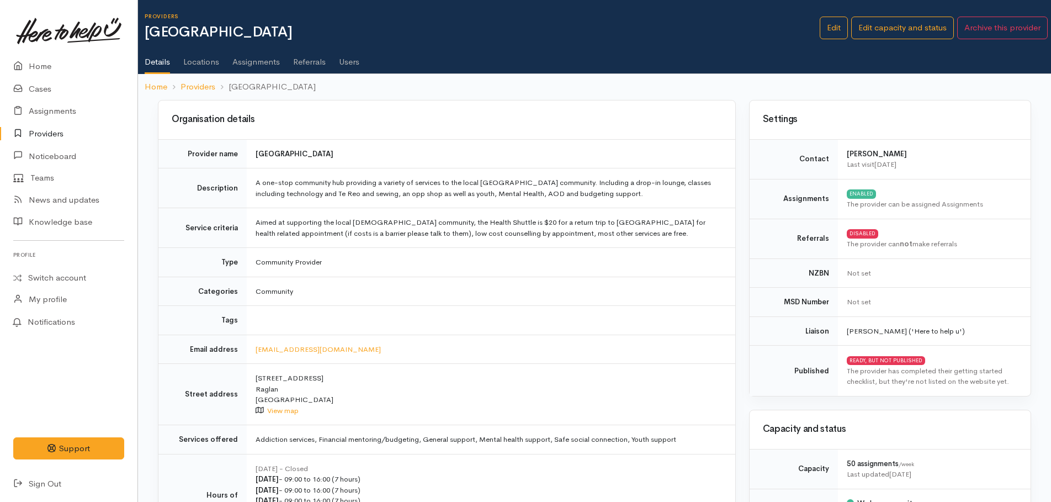
click at [350, 61] on link "Users" at bounding box center [349, 58] width 20 height 31
click at [353, 62] on link "Users" at bounding box center [349, 58] width 20 height 31
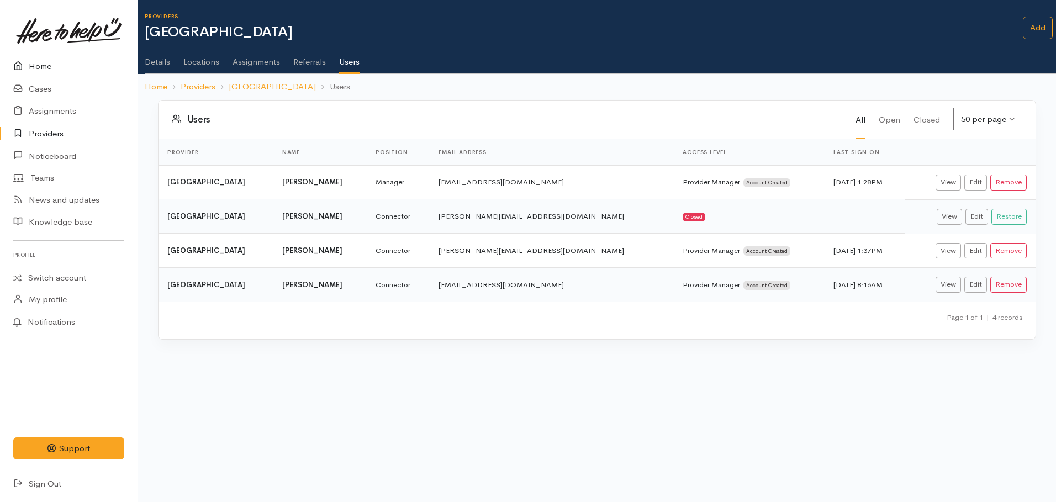
click at [34, 64] on link "Home" at bounding box center [68, 66] width 137 height 23
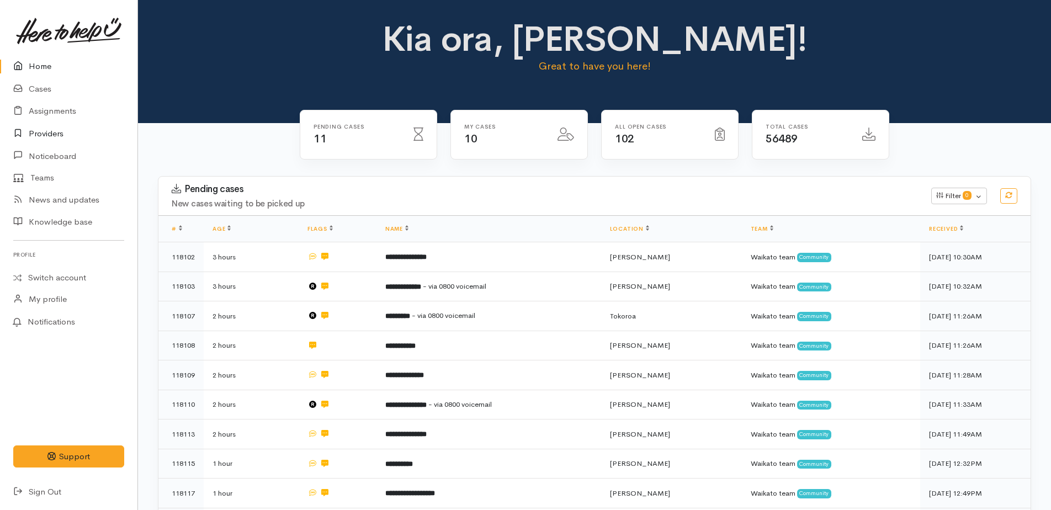
click at [41, 134] on link "Providers" at bounding box center [68, 134] width 137 height 23
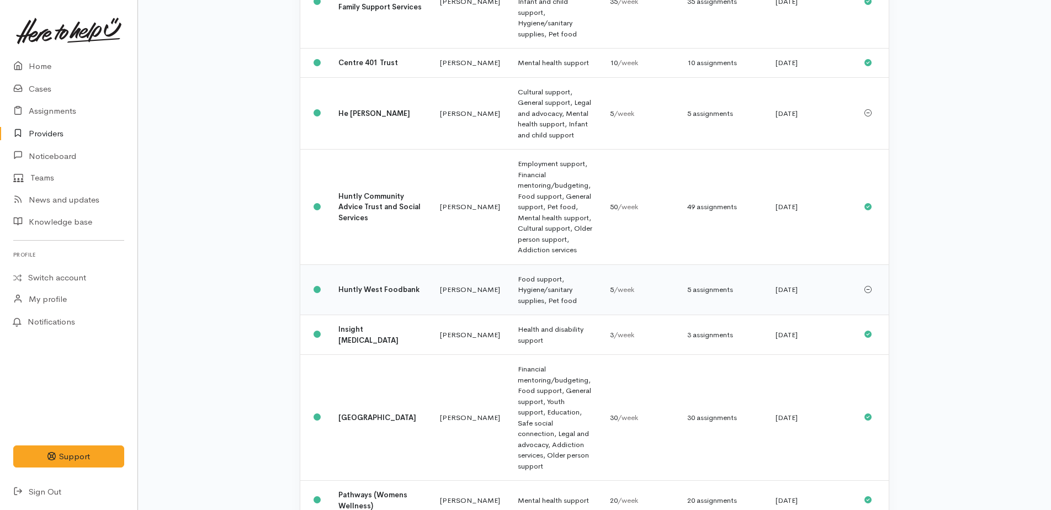
scroll to position [552, 0]
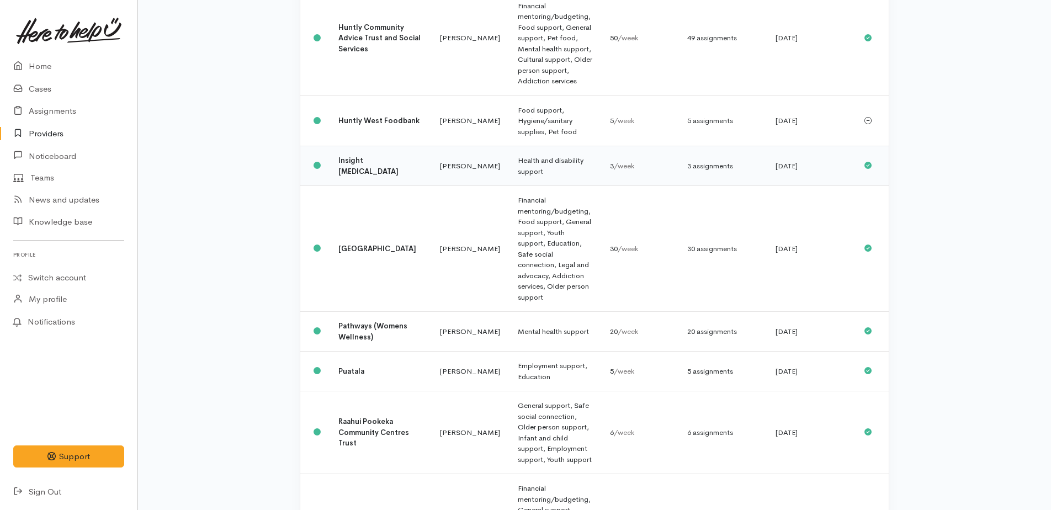
click at [357, 156] on b "Insight [MEDICAL_DATA]" at bounding box center [368, 166] width 60 height 20
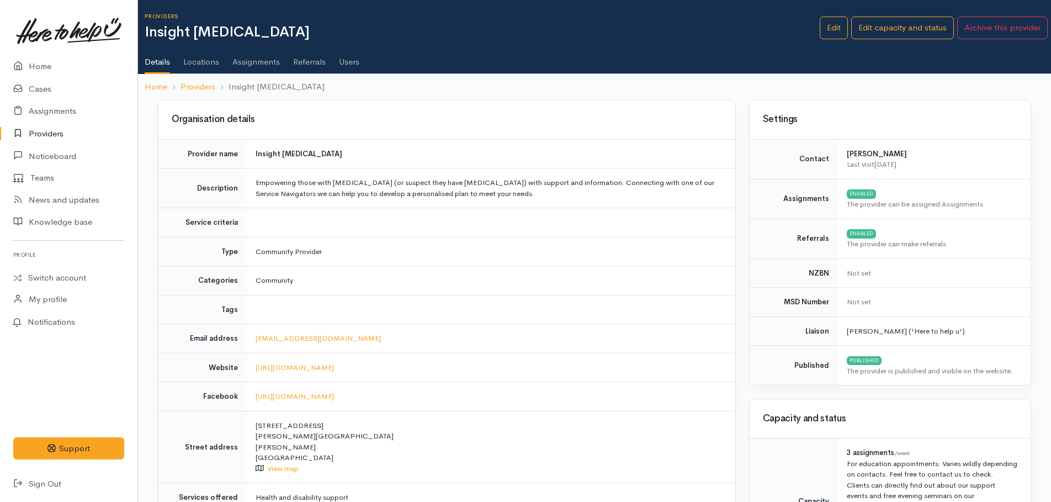
click at [351, 66] on link "Users" at bounding box center [349, 58] width 20 height 31
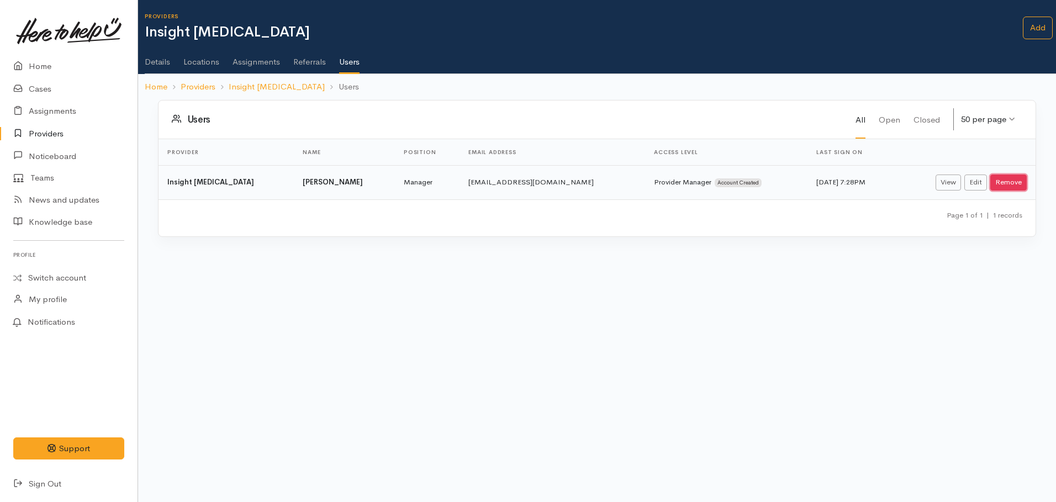
click at [1006, 184] on button "Remove" at bounding box center [1008, 182] width 36 height 16
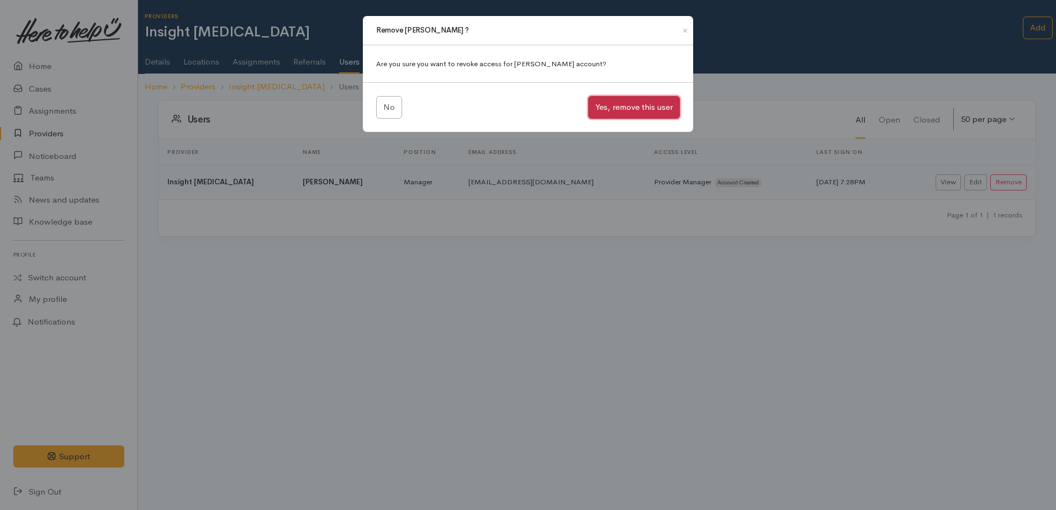
drag, startPoint x: 613, startPoint y: 105, endPoint x: 589, endPoint y: 100, distance: 24.8
click at [612, 103] on button "Yes, remove this user" at bounding box center [634, 107] width 92 height 23
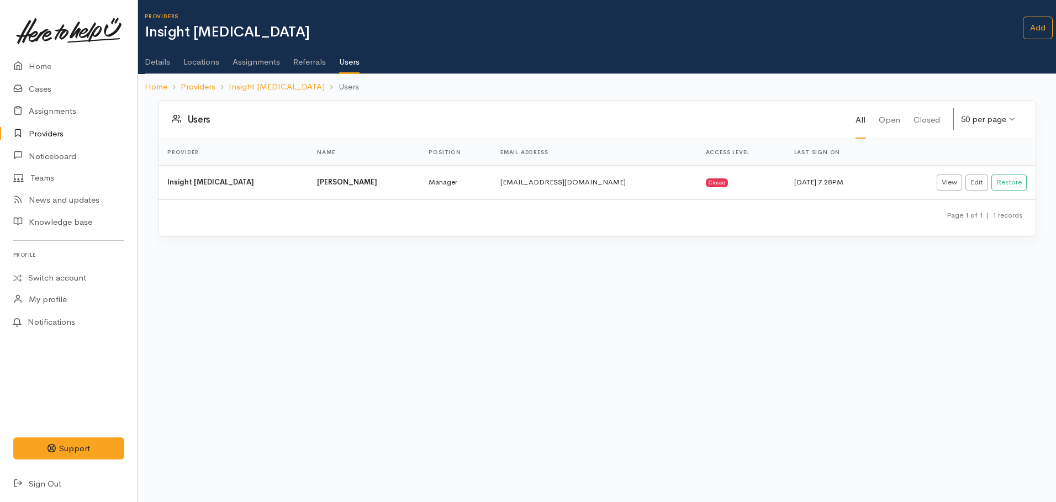
click at [160, 63] on link "Details" at bounding box center [157, 58] width 25 height 31
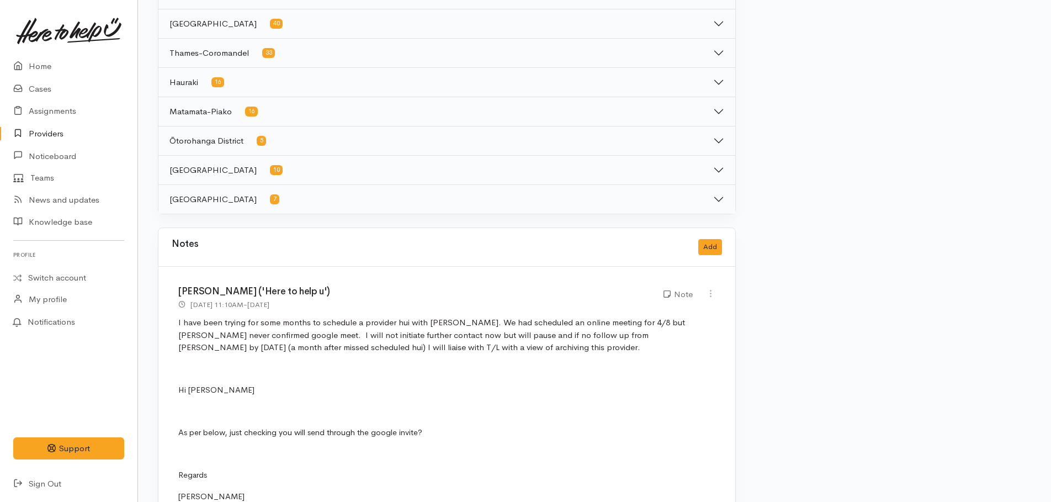
scroll to position [718, 0]
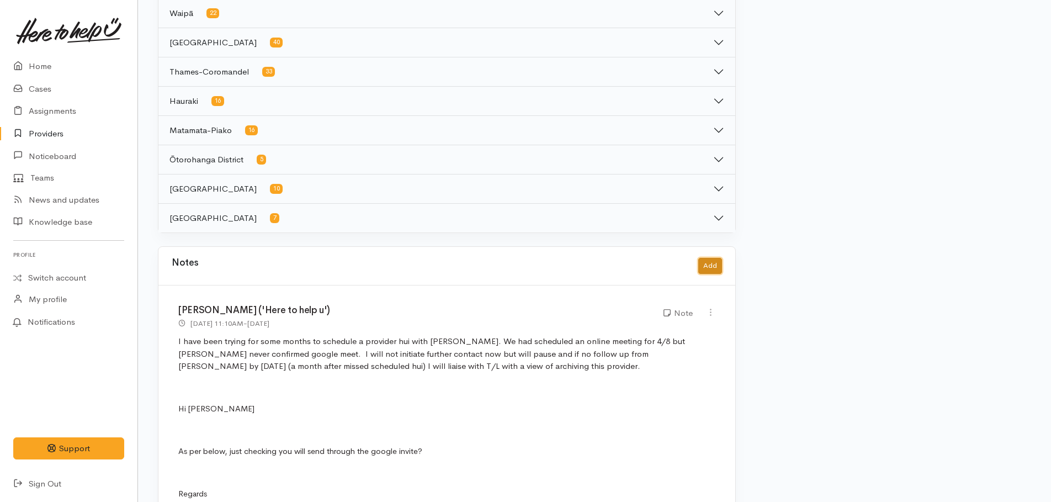
click at [708, 269] on button "Add" at bounding box center [710, 266] width 24 height 16
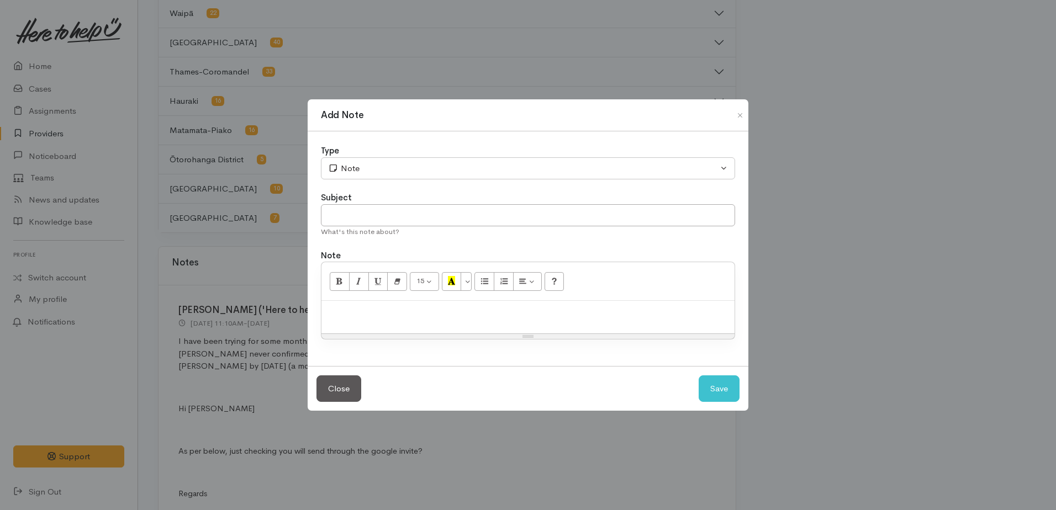
click at [375, 315] on p at bounding box center [528, 312] width 402 height 13
click at [550, 320] on div "No reply from [PERSON_NAME] despite numerous attempts to eet" at bounding box center [527, 317] width 413 height 33
click at [687, 311] on p "No reply from [PERSON_NAME] despite numerous attempts on my part to meet to dis…" at bounding box center [528, 312] width 402 height 13
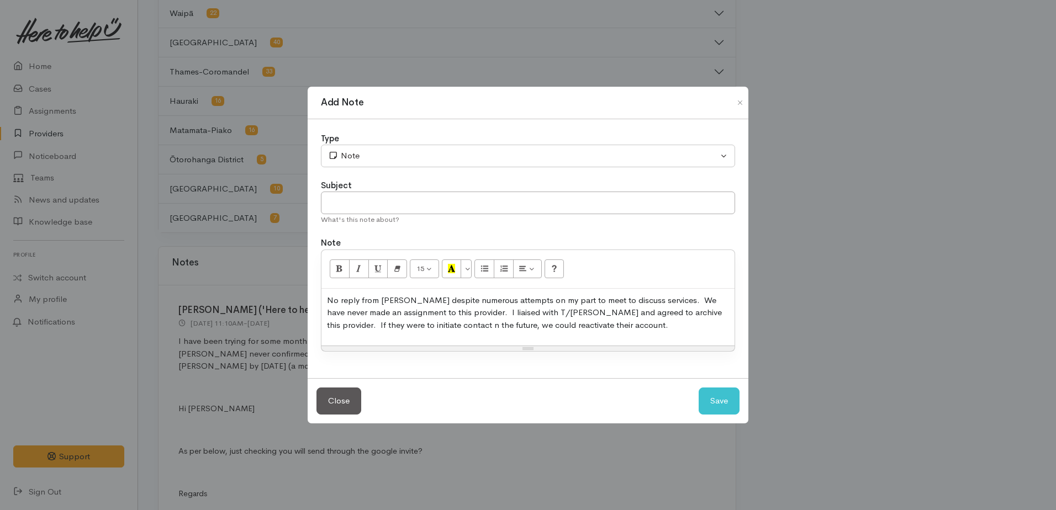
click at [414, 324] on p "No reply from Annette despite numerous attempts on my part to meet to discuss s…" at bounding box center [528, 313] width 402 height 38
click at [712, 397] on button "Save" at bounding box center [718, 401] width 41 height 27
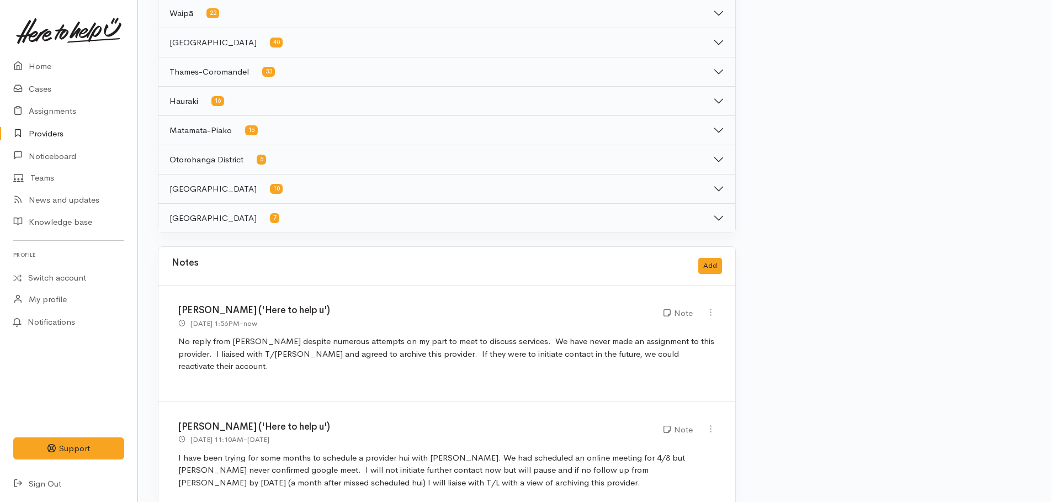
drag, startPoint x: 708, startPoint y: 317, endPoint x: 701, endPoint y: 312, distance: 8.4
click at [708, 317] on link at bounding box center [710, 314] width 9 height 12
click at [643, 332] on link "Edit" at bounding box center [671, 333] width 87 height 17
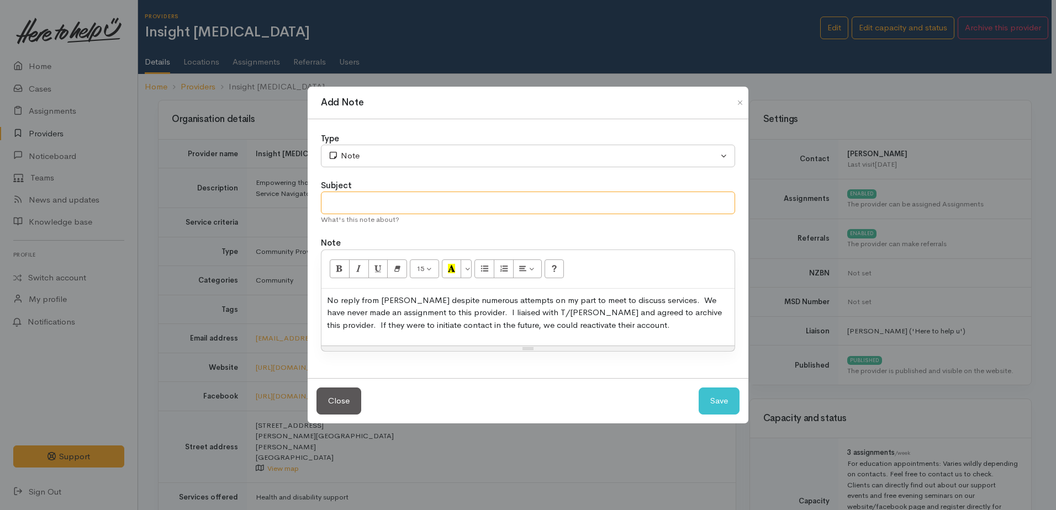
click at [364, 204] on input "text" at bounding box center [528, 203] width 414 height 23
type input "archive provider"
click at [715, 403] on button "Save" at bounding box center [718, 401] width 41 height 27
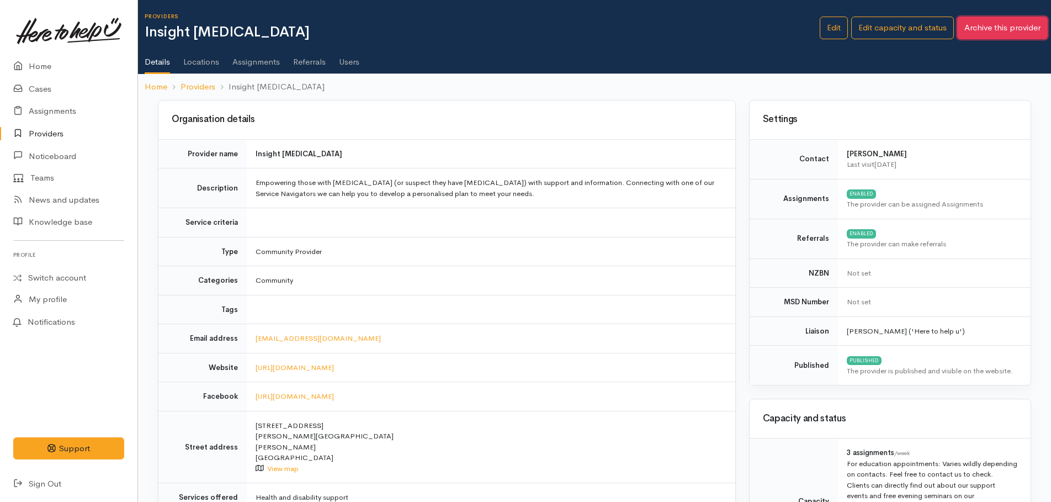
click at [987, 24] on button "Archive this provider" at bounding box center [1002, 28] width 91 height 23
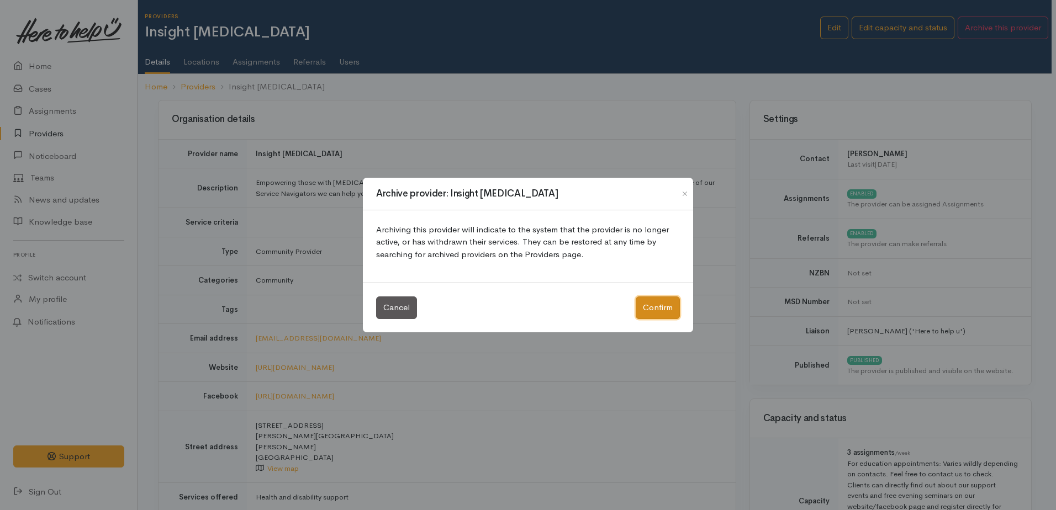
click at [661, 305] on button "Confirm" at bounding box center [657, 307] width 44 height 23
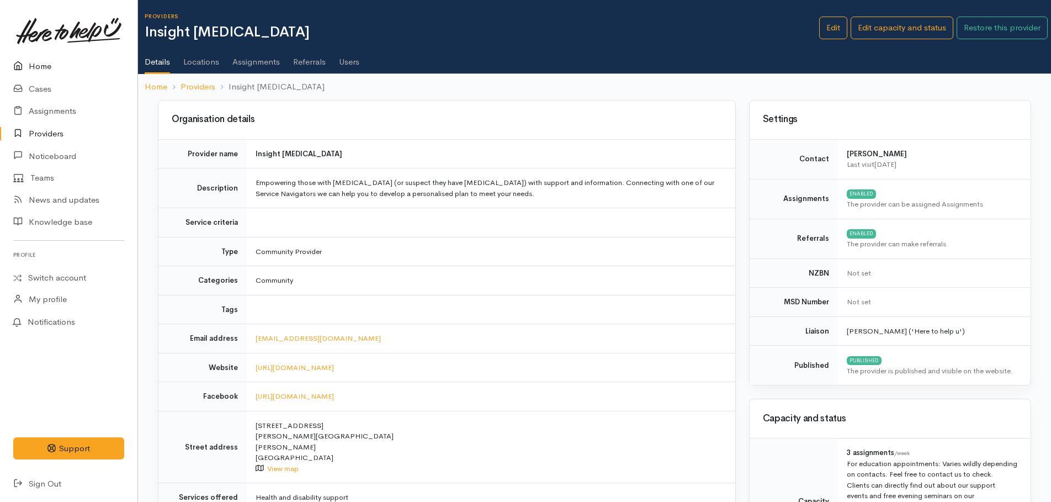
click at [43, 65] on link "Home" at bounding box center [68, 66] width 137 height 23
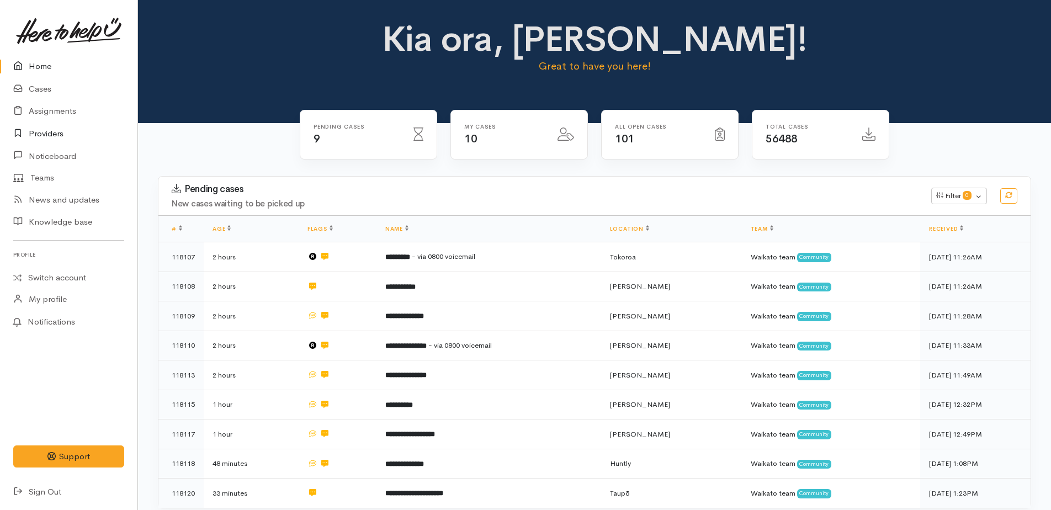
click at [34, 134] on link "Providers" at bounding box center [68, 134] width 137 height 23
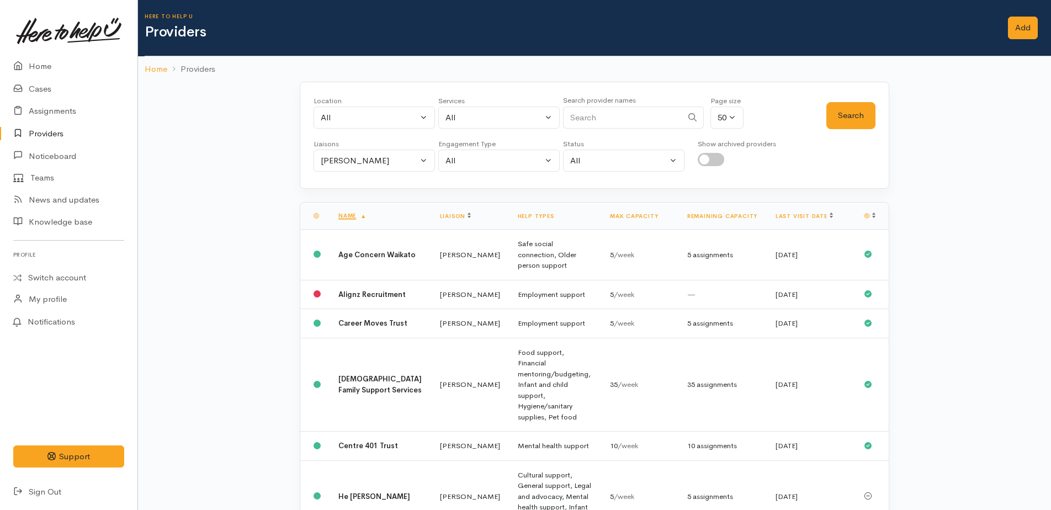
click at [702, 161] on input "checkbox" at bounding box center [711, 159] width 26 height 13
checkbox input "true"
click at [860, 116] on button "Search" at bounding box center [850, 115] width 49 height 27
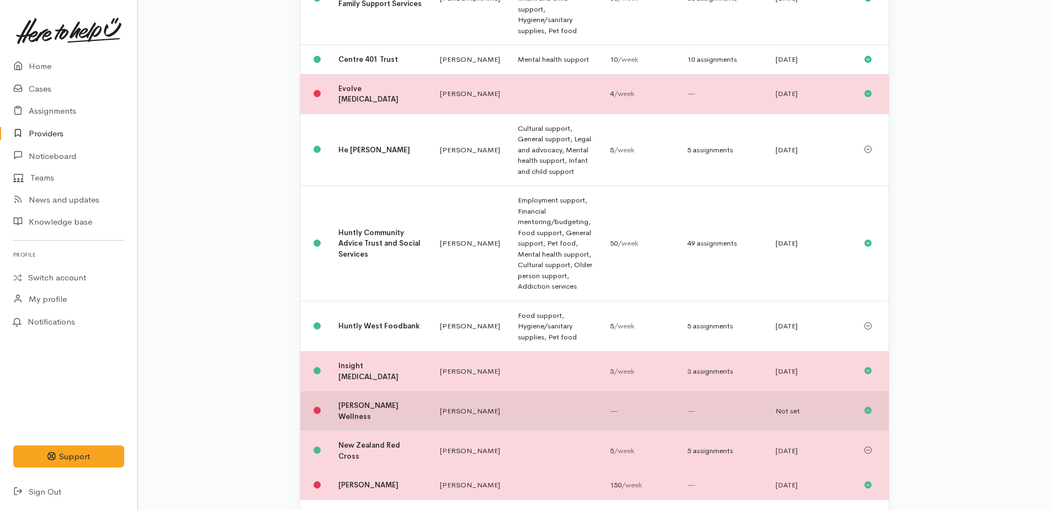
scroll to position [386, 0]
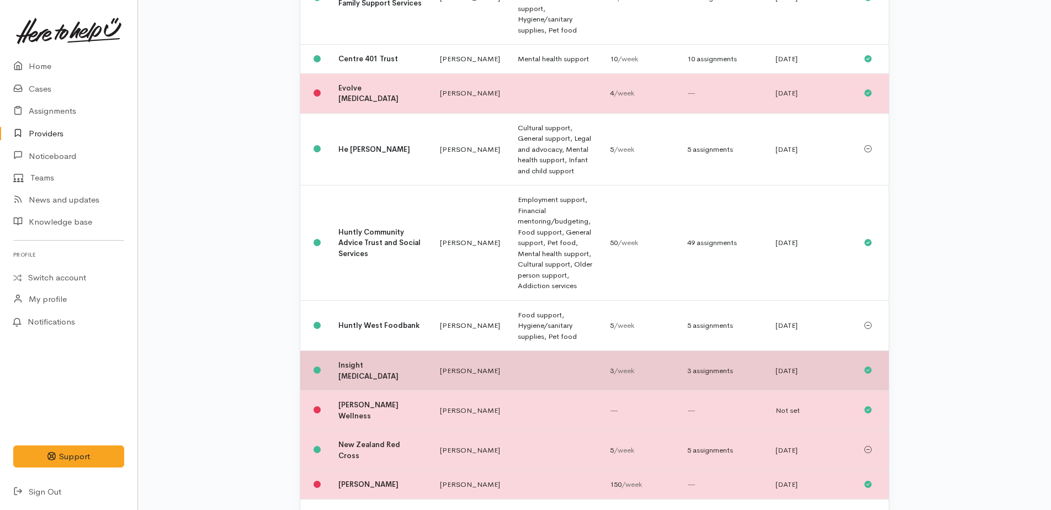
click at [367, 351] on td "Insight [MEDICAL_DATA]" at bounding box center [381, 371] width 102 height 40
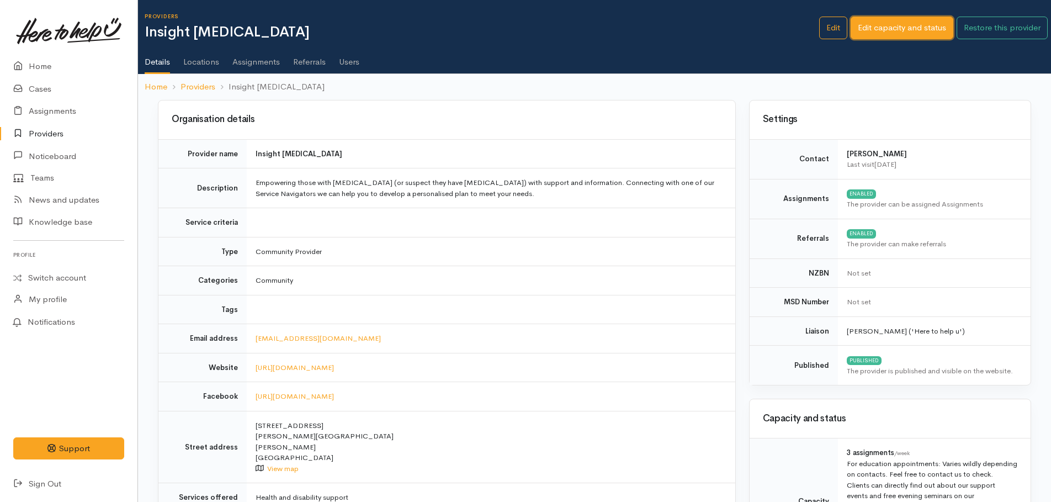
click at [876, 25] on link "Edit capacity and status" at bounding box center [902, 28] width 103 height 23
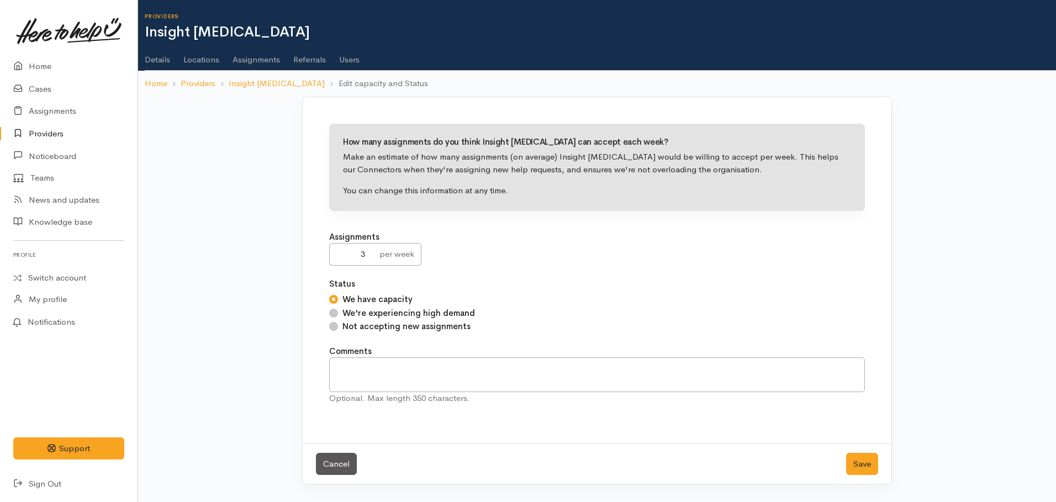
click at [336, 328] on input "Not accepting new assignments" at bounding box center [333, 326] width 9 height 9
radio input "true"
click at [862, 463] on button "Save" at bounding box center [862, 464] width 32 height 23
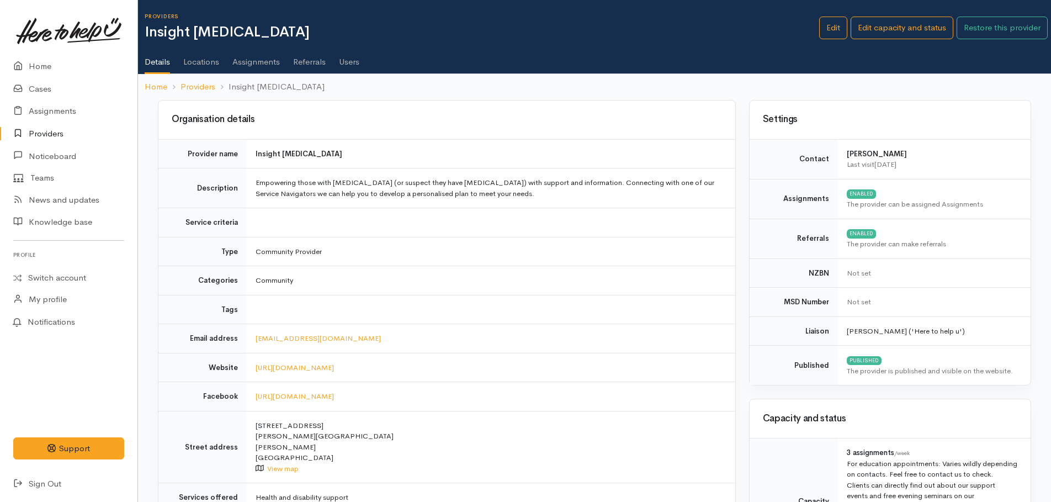
click at [49, 134] on link "Providers" at bounding box center [68, 134] width 137 height 23
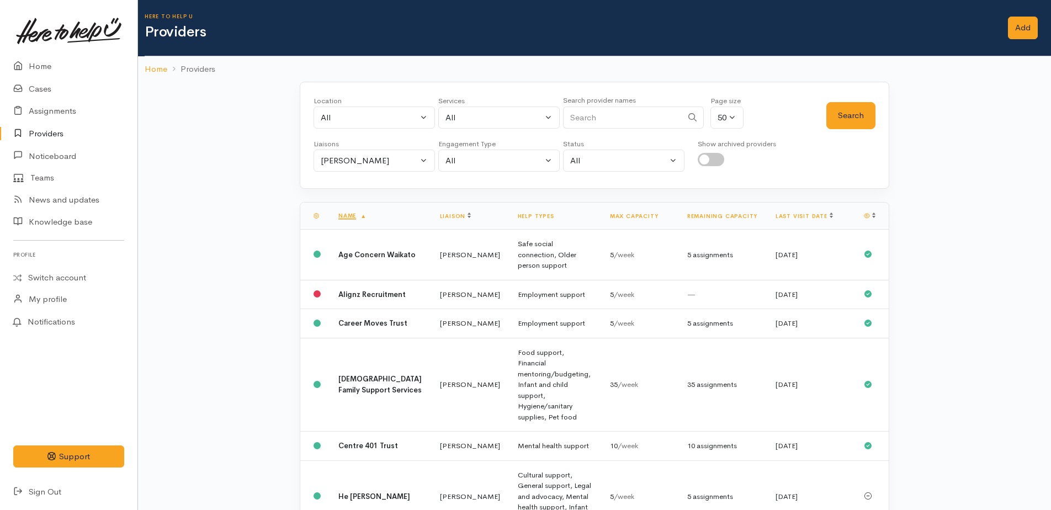
click at [706, 162] on input "checkbox" at bounding box center [711, 159] width 26 height 13
checkbox input "true"
click at [847, 125] on button "Search" at bounding box center [850, 115] width 49 height 27
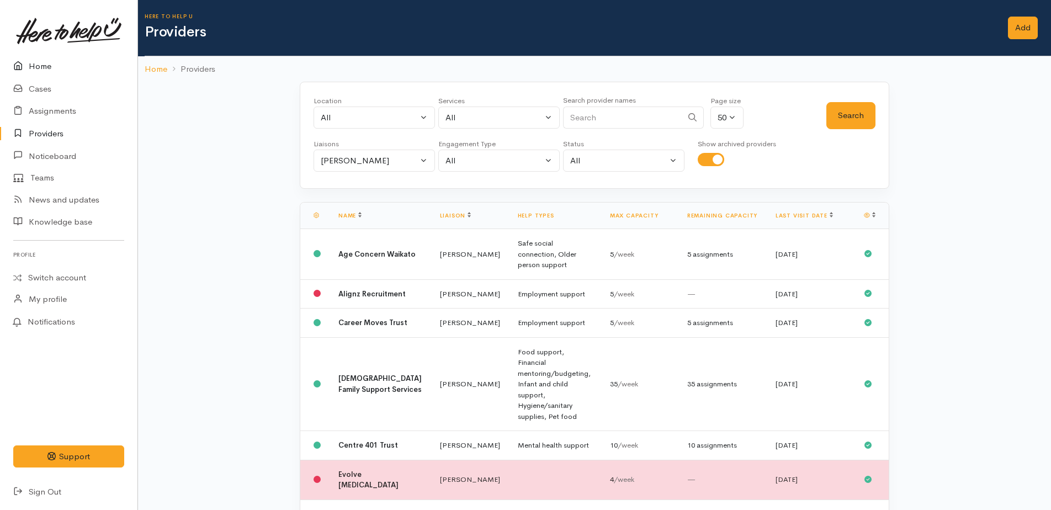
click at [36, 65] on link "Home" at bounding box center [68, 66] width 137 height 23
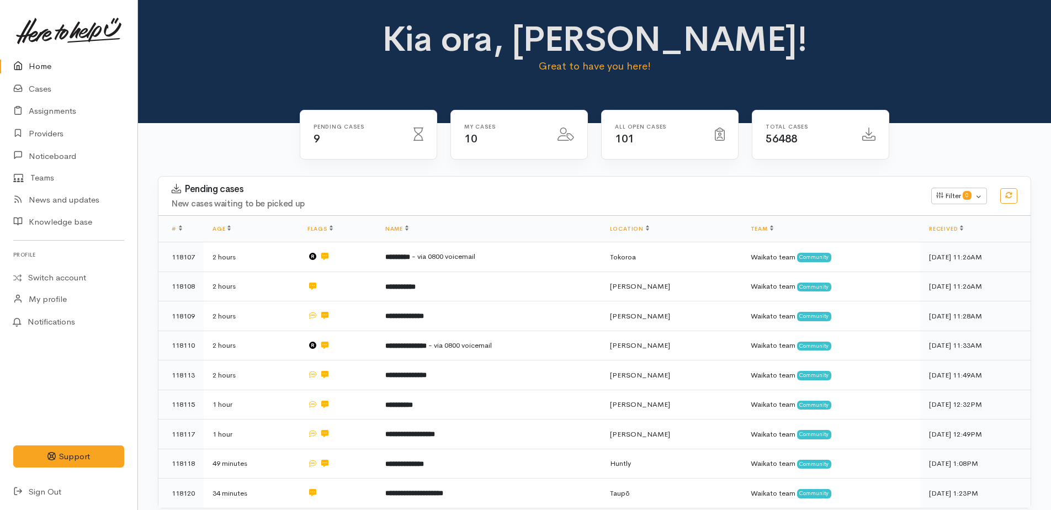
click at [43, 63] on link "Home" at bounding box center [68, 66] width 137 height 23
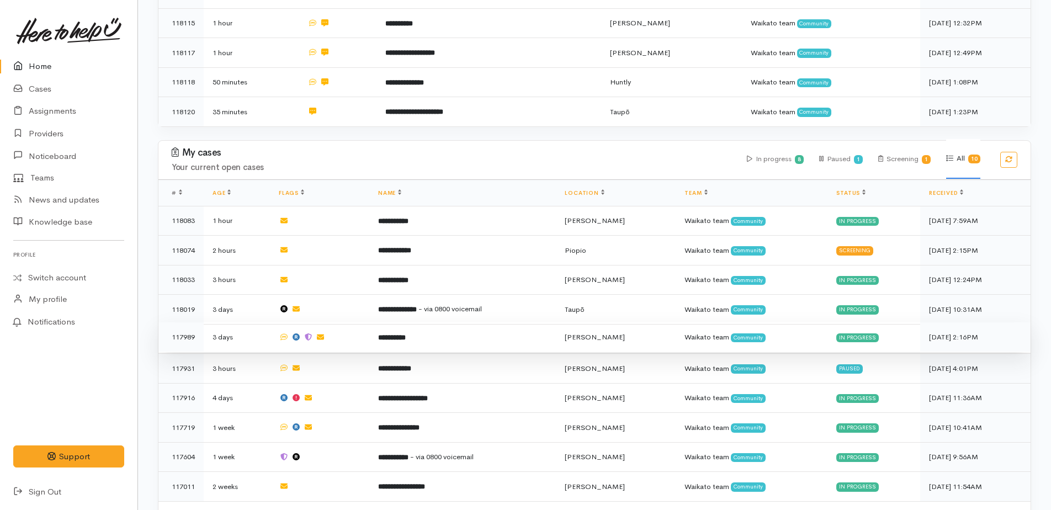
scroll to position [404, 0]
